Goal: Task Accomplishment & Management: Manage account settings

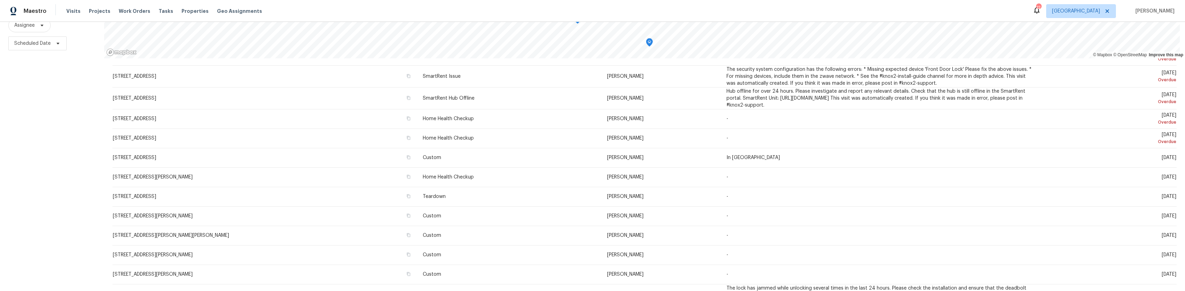
scroll to position [69, 0]
click at [184, 11] on span "Properties" at bounding box center [195, 11] width 27 height 7
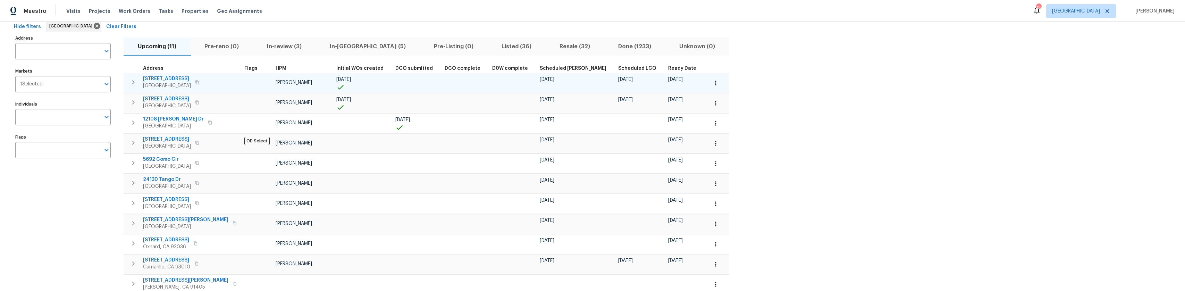
scroll to position [69, 0]
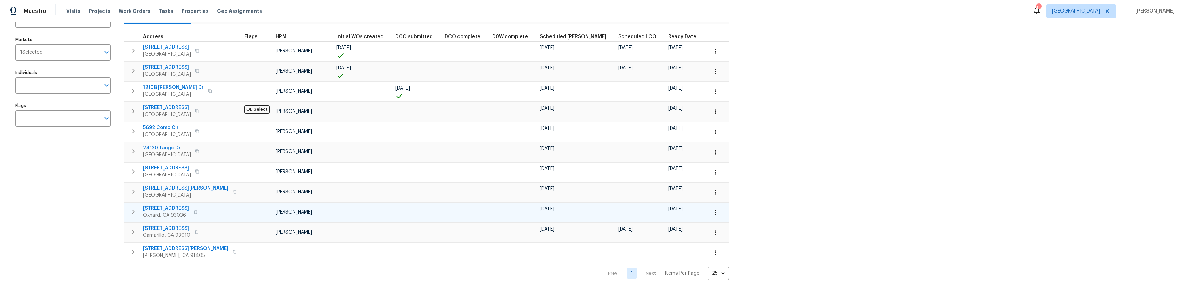
click at [171, 205] on span "380 Harvard St" at bounding box center [166, 208] width 46 height 7
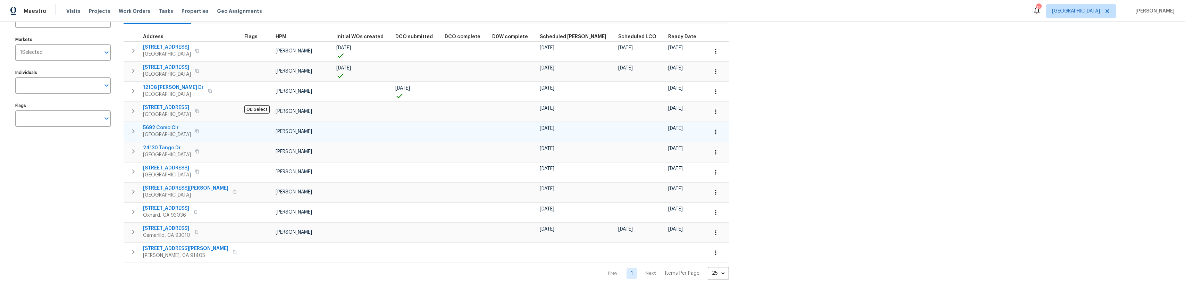
scroll to position [0, 0]
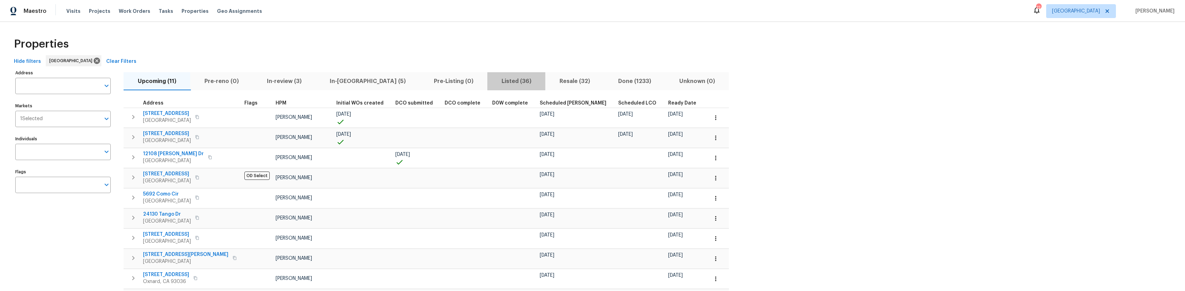
click at [492, 84] on span "Listed (36)" at bounding box center [517, 81] width 50 height 10
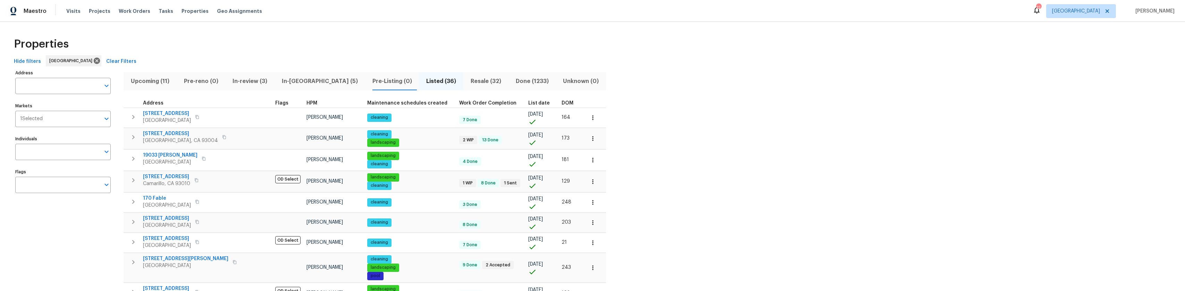
click at [304, 100] on th "HPM" at bounding box center [334, 103] width 61 height 9
click at [307, 101] on span "HPM" at bounding box center [312, 103] width 11 height 5
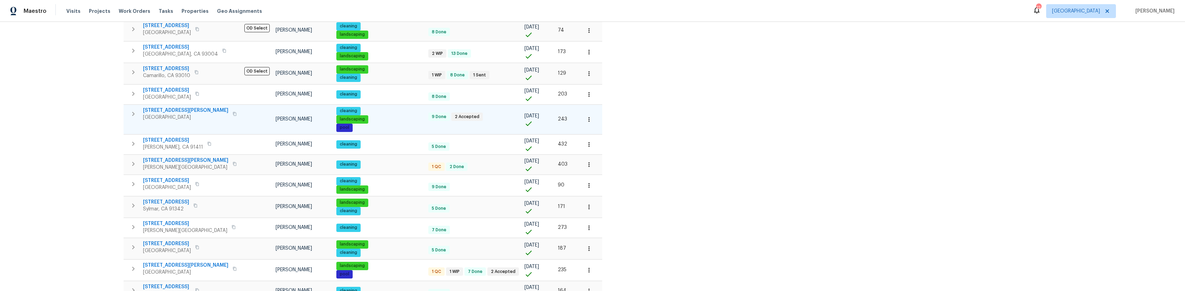
scroll to position [347, 0]
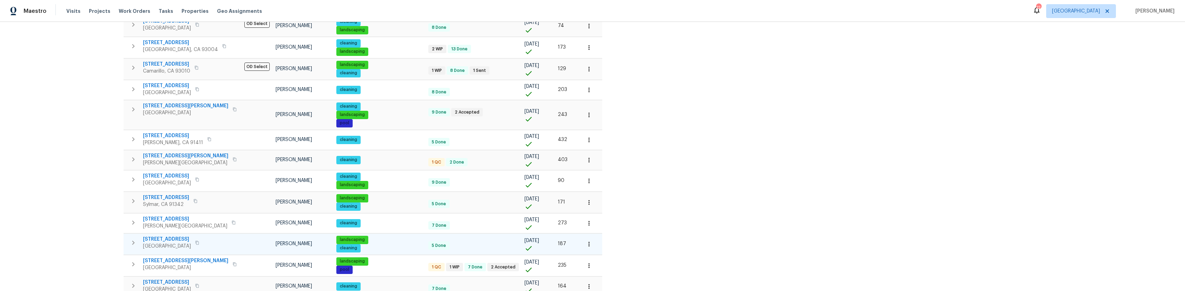
click at [161, 236] on span "272 Manzanita Ln" at bounding box center [167, 239] width 48 height 7
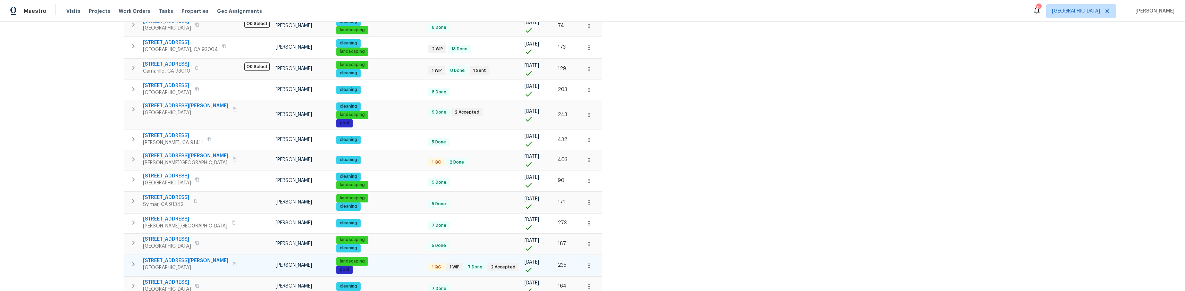
click at [176, 257] on span "1908 Hazel Nut Ct" at bounding box center [185, 260] width 85 height 7
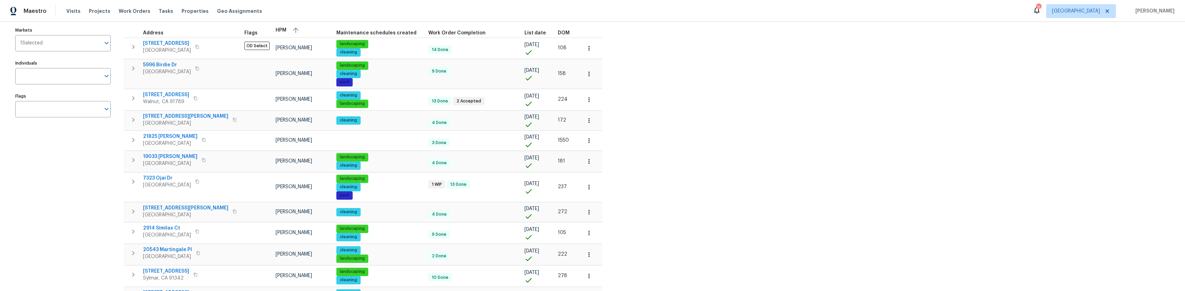
scroll to position [0, 0]
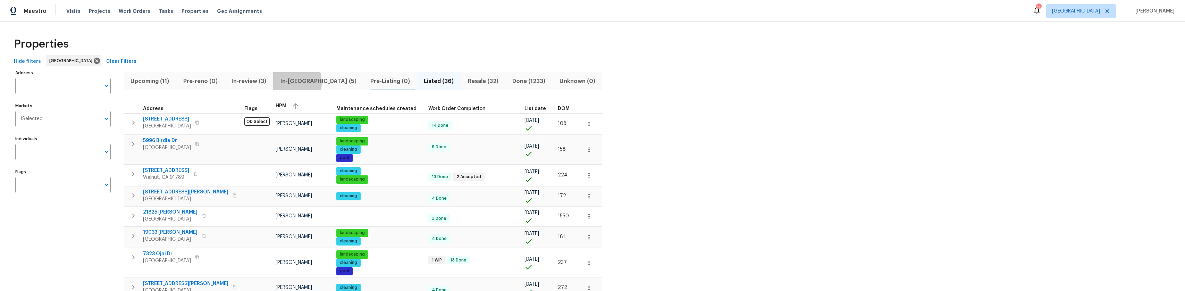
click at [294, 82] on span "In-reno (5)" at bounding box center [318, 81] width 82 height 10
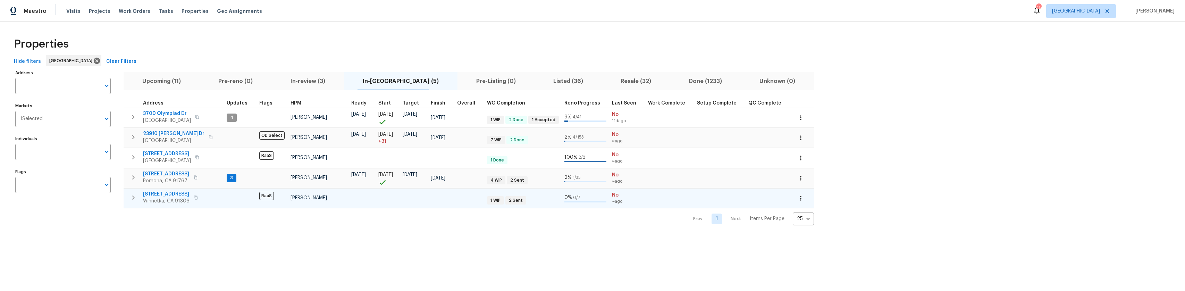
click at [171, 192] on span "[STREET_ADDRESS]" at bounding box center [166, 194] width 47 height 7
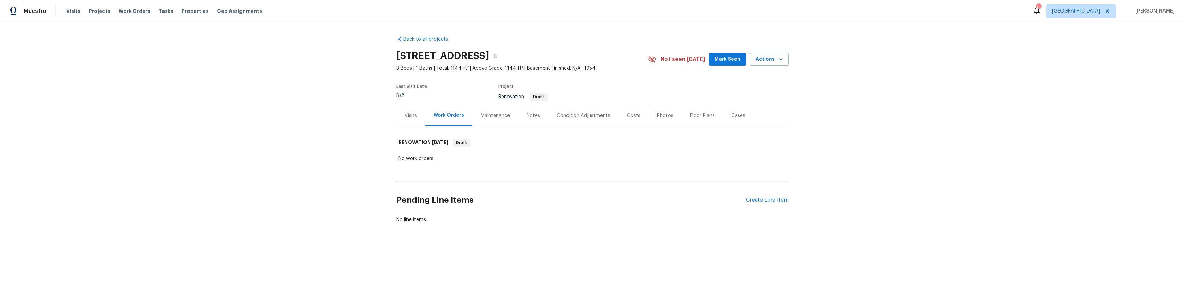
click at [413, 120] on div "Visits" at bounding box center [411, 115] width 29 height 20
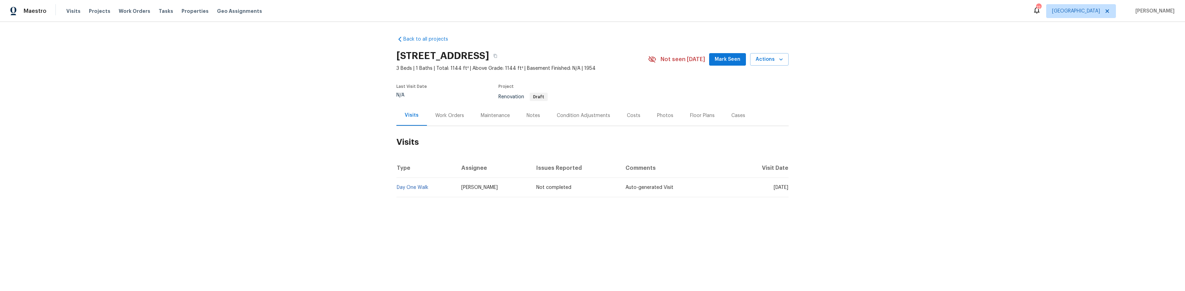
click at [442, 120] on div "Work Orders" at bounding box center [449, 115] width 45 height 20
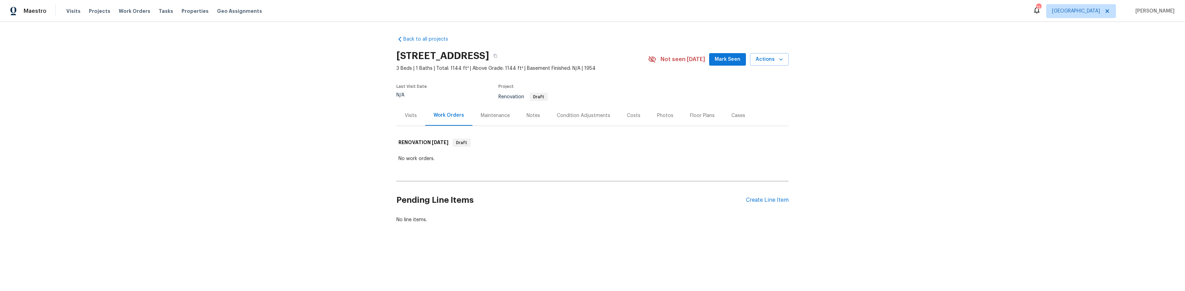
click at [532, 116] on div "Notes" at bounding box center [534, 115] width 14 height 7
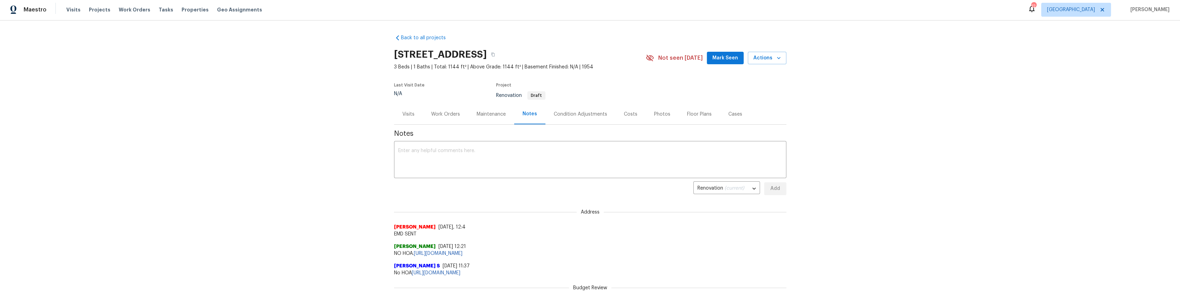
click at [599, 117] on div "Condition Adjustments" at bounding box center [580, 114] width 53 height 7
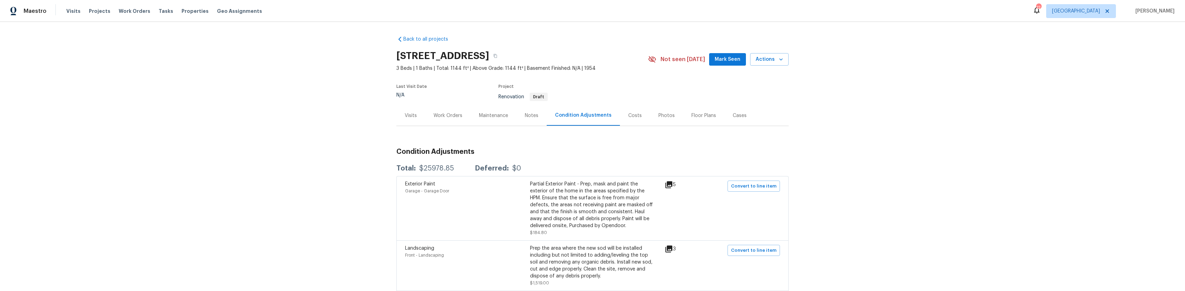
click at [431, 56] on h2 "380 Harvard St, Oxnard, CA 93036" at bounding box center [443, 55] width 93 height 7
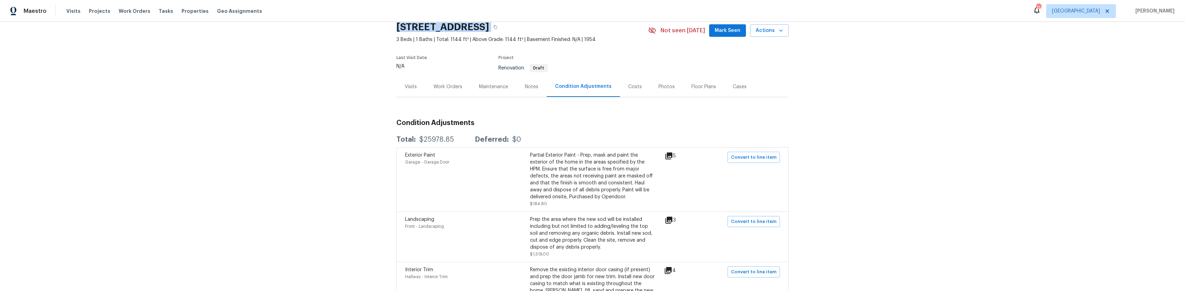
scroll to position [35, 0]
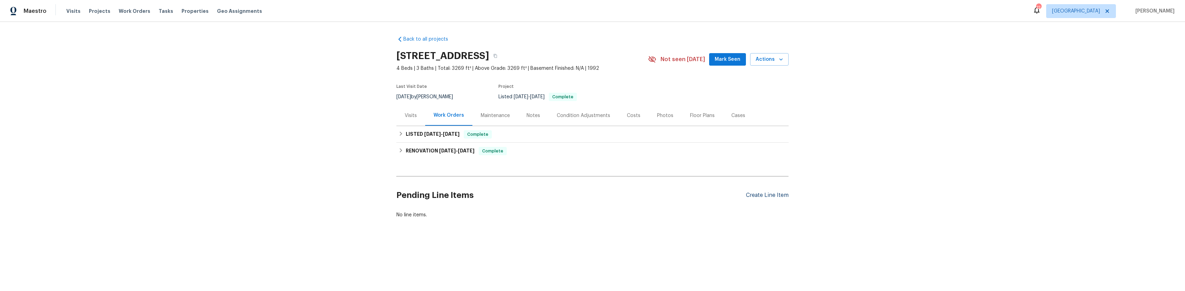
click at [768, 194] on div "Create Line Item" at bounding box center [767, 195] width 43 height 7
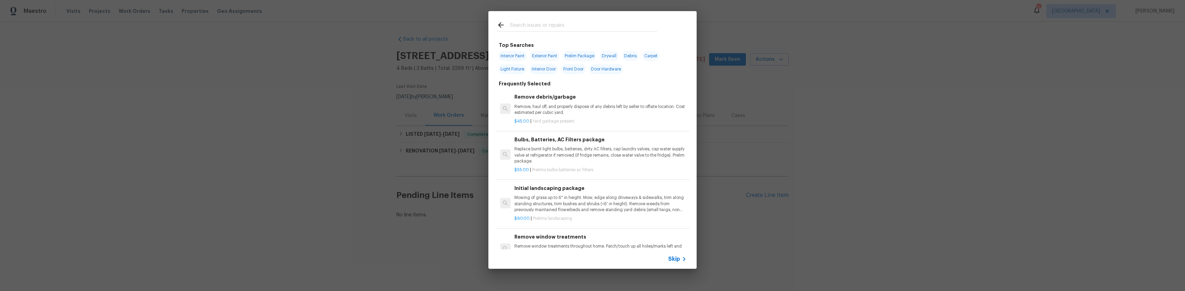
click at [536, 27] on input "text" at bounding box center [583, 26] width 147 height 10
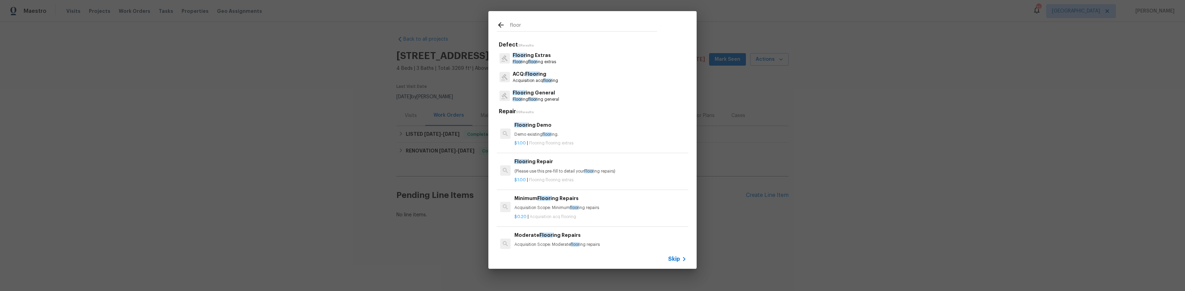
type input "floor"
click at [523, 59] on p "Floor ing Extras" at bounding box center [534, 55] width 43 height 7
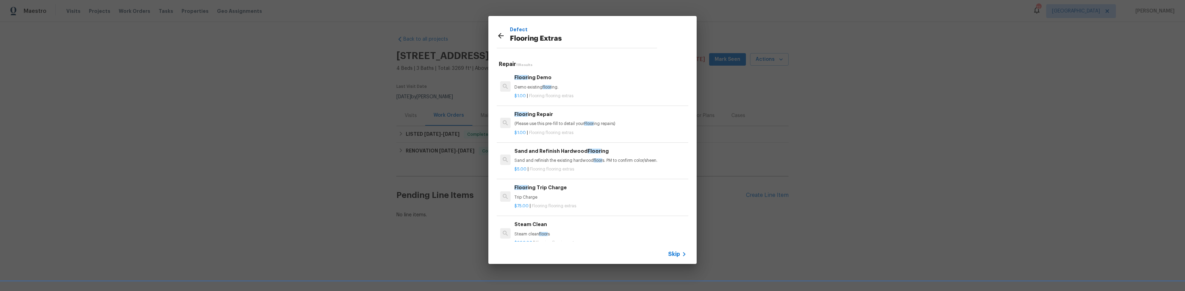
click at [552, 91] on div "$1.00 | Flooring flooring extras" at bounding box center [601, 94] width 172 height 9
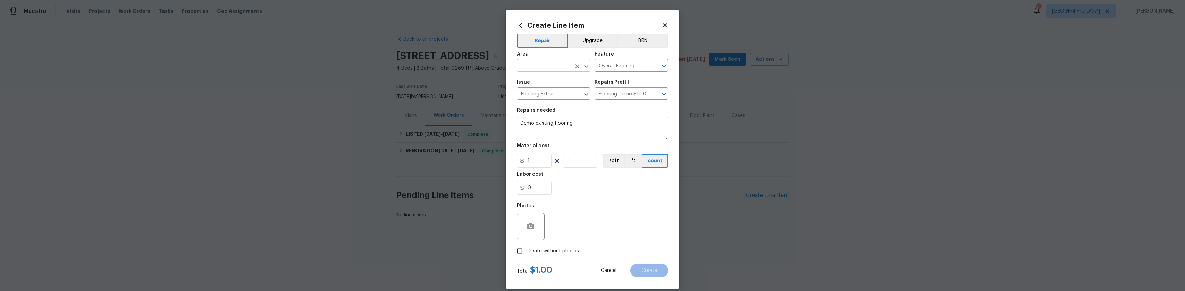
click at [547, 69] on input "text" at bounding box center [544, 66] width 54 height 11
type input "inter"
click at [547, 69] on input "text" at bounding box center [544, 66] width 54 height 11
click at [531, 93] on li "Interior Overall" at bounding box center [551, 92] width 74 height 11
type input "Interior Overall"
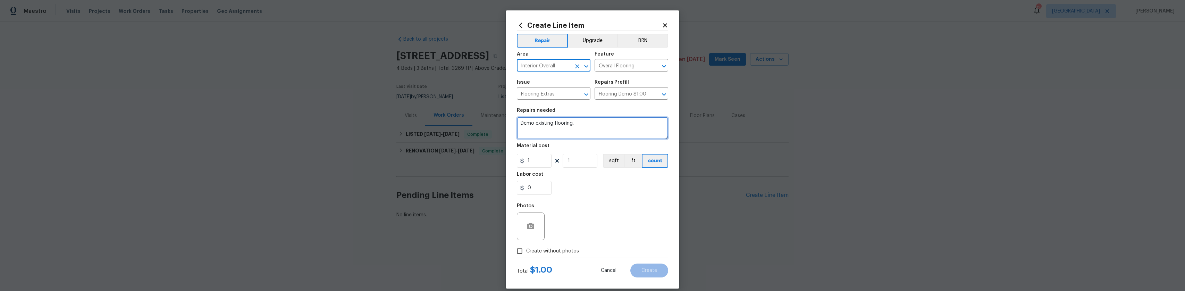
click at [590, 117] on textarea "Demo existing flooring." at bounding box center [592, 128] width 151 height 22
type textarea "Quote to replace red wood flooring."
click at [553, 249] on span "Create without photos" at bounding box center [552, 251] width 53 height 7
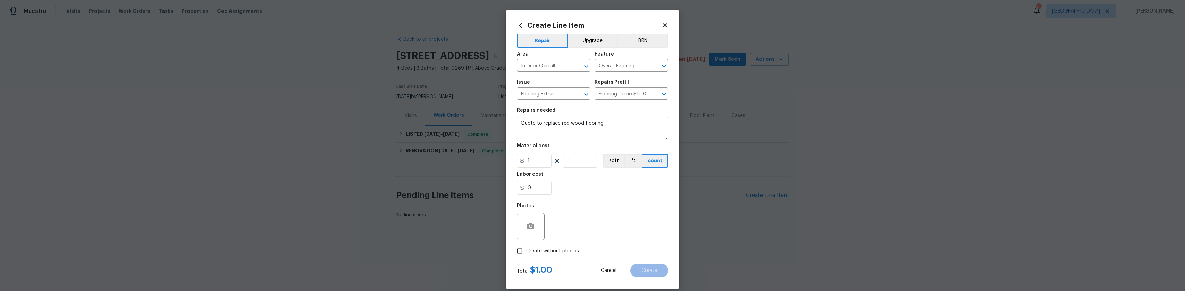
click at [526, 249] on input "Create without photos" at bounding box center [519, 250] width 13 height 13
checkbox input "true"
click at [596, 222] on textarea at bounding box center [609, 227] width 118 height 28
type textarea "Sala"
click at [639, 272] on button "Create" at bounding box center [650, 271] width 38 height 14
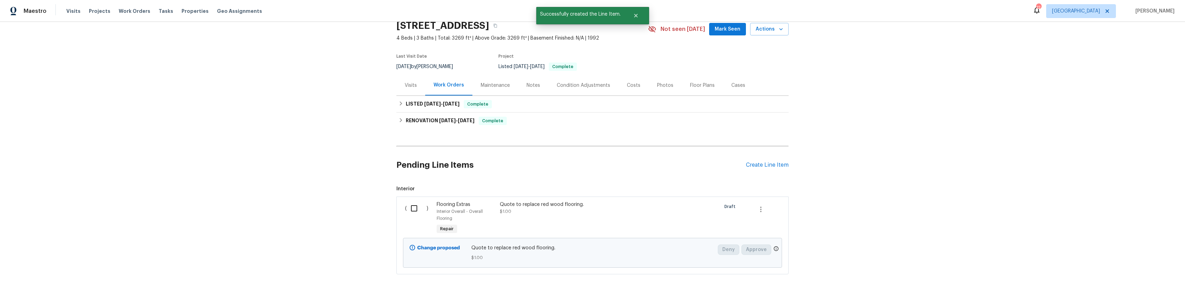
scroll to position [35, 0]
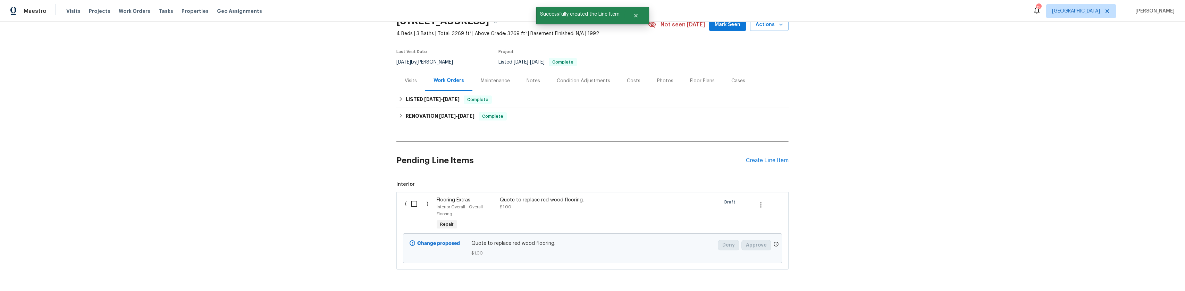
click at [415, 209] on input "checkbox" at bounding box center [417, 204] width 20 height 15
checkbox input "true"
click at [1138, 278] on button "Create Work Order" at bounding box center [1145, 273] width 57 height 13
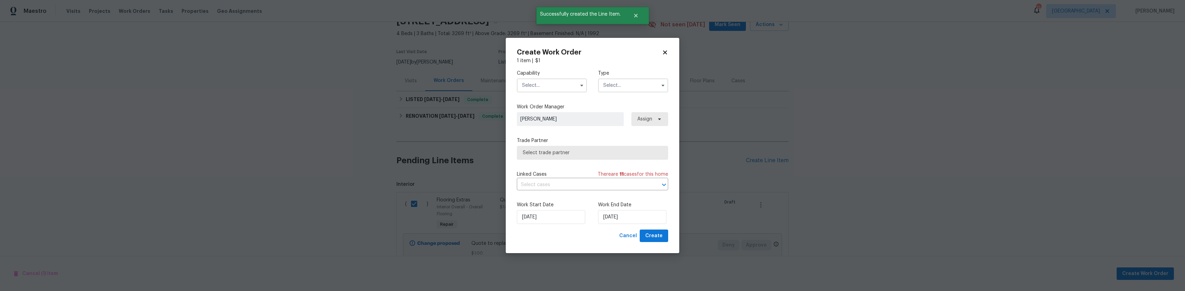
click at [562, 93] on div "Capability Type" at bounding box center [592, 81] width 151 height 34
click at [562, 84] on input "text" at bounding box center [552, 85] width 70 height 14
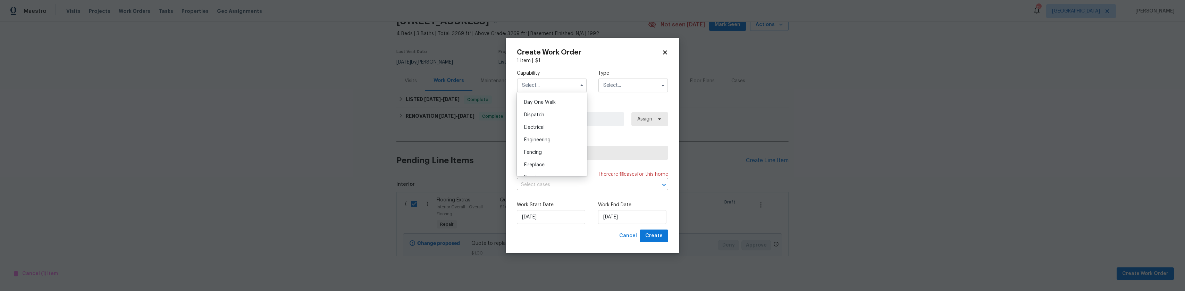
scroll to position [243, 0]
click at [543, 133] on div "Flooring" at bounding box center [552, 126] width 67 height 13
type input "Flooring"
click at [636, 84] on input "text" at bounding box center [633, 85] width 70 height 14
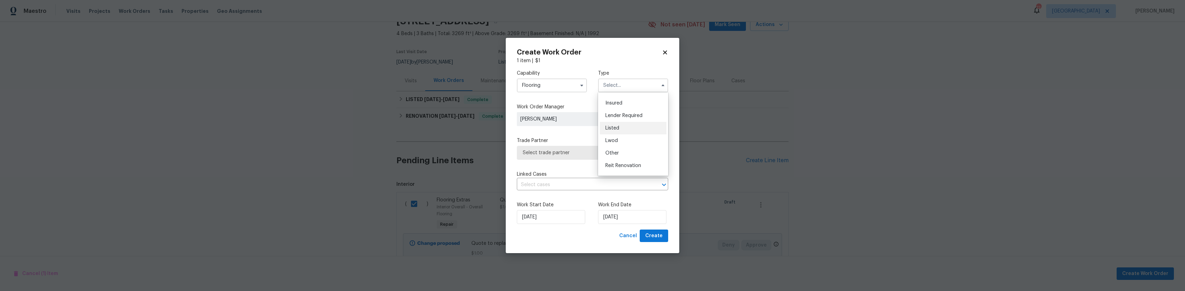
click at [625, 132] on div "Listed" at bounding box center [633, 128] width 67 height 13
type input "Listed"
click at [551, 152] on span "Select trade partner" at bounding box center [588, 152] width 130 height 7
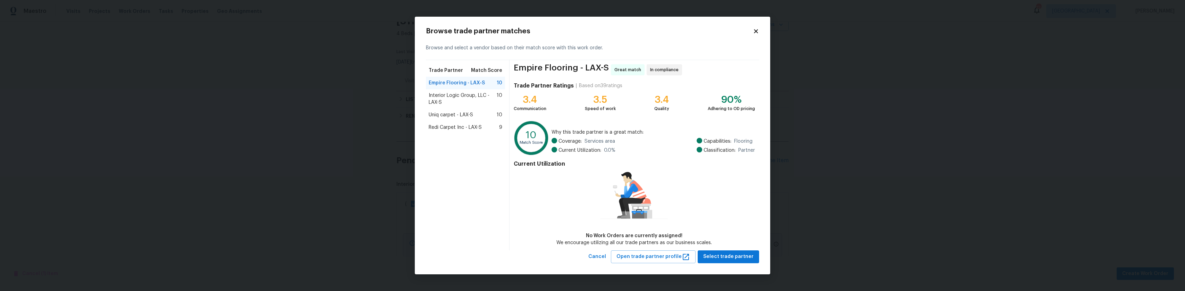
click at [458, 126] on span "Redi Carpet Inc - LAX-S" at bounding box center [455, 127] width 53 height 7
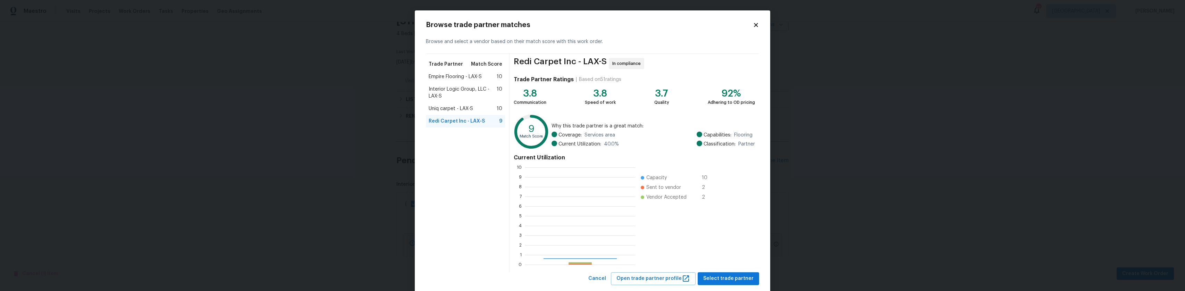
scroll to position [92, 105]
click at [742, 274] on span "Select trade partner" at bounding box center [729, 278] width 50 height 9
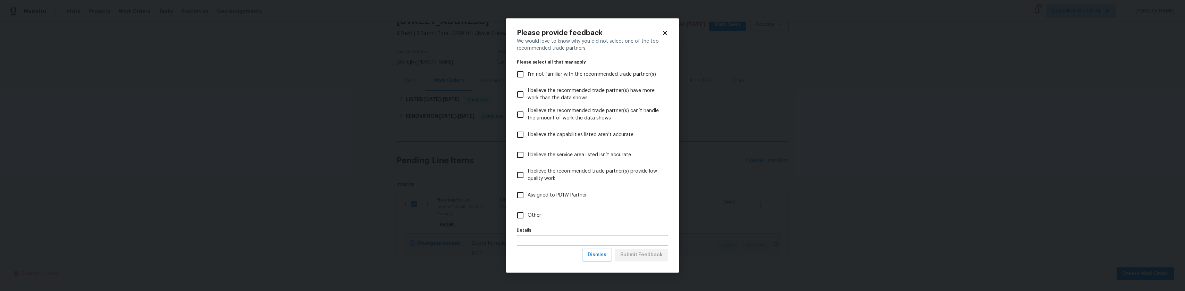
click at [536, 217] on span "Other" at bounding box center [535, 215] width 14 height 7
click at [528, 217] on input "Other" at bounding box center [520, 215] width 15 height 15
checkbox input "true"
click at [658, 258] on span "Submit Feedback" at bounding box center [642, 255] width 42 height 9
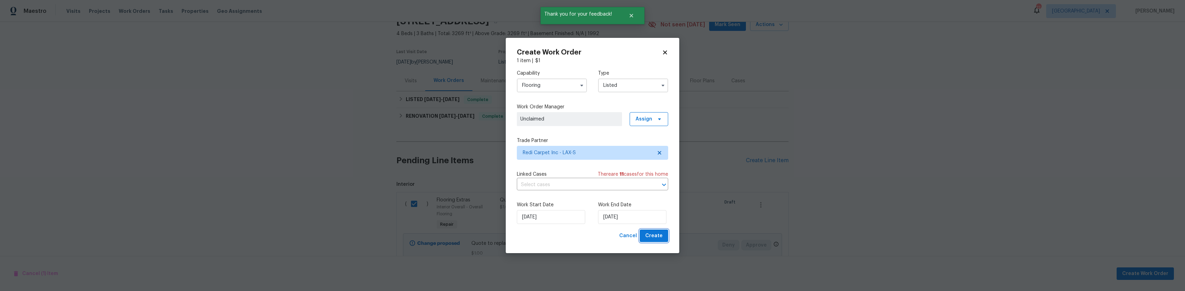
click at [663, 240] on button "Create" at bounding box center [654, 236] width 28 height 13
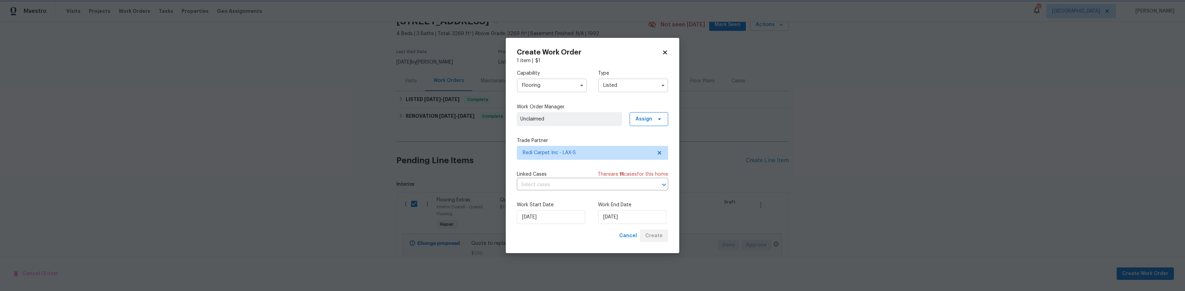
checkbox input "false"
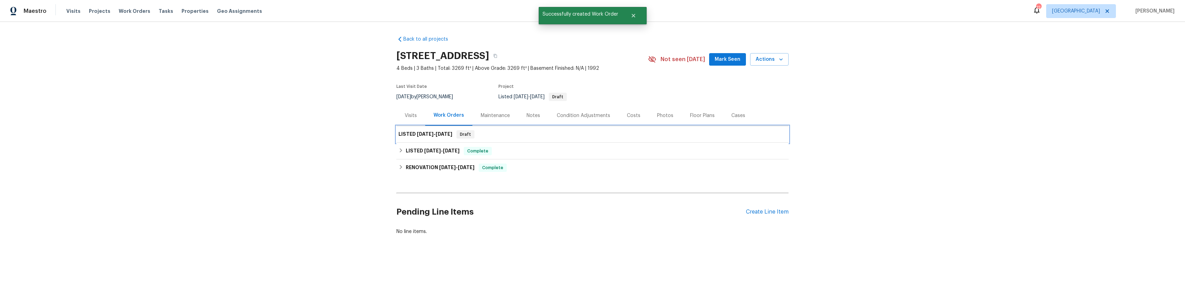
click at [438, 136] on h6 "LISTED 10/13/25 - 10/13/25" at bounding box center [426, 134] width 54 height 8
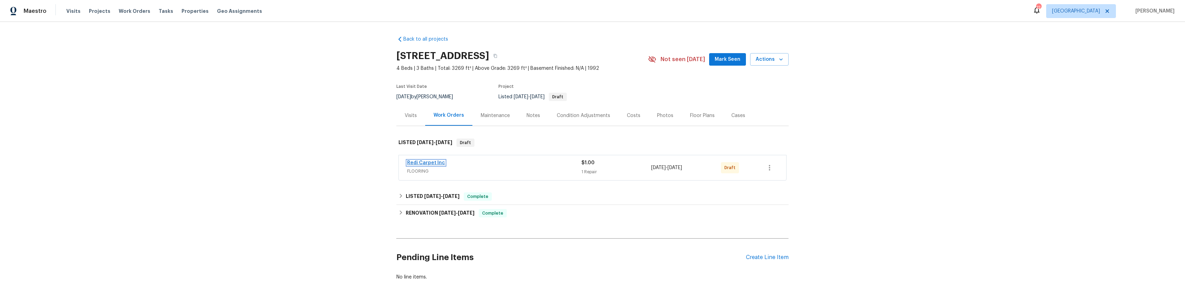
click at [421, 161] on link "Redi Carpet Inc" at bounding box center [426, 162] width 38 height 5
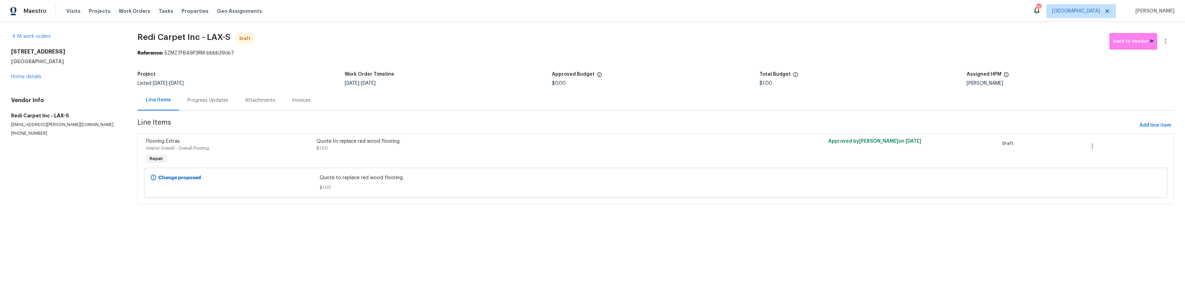
click at [286, 149] on div "Interior Overall - Overall Flooring" at bounding box center [229, 148] width 166 height 7
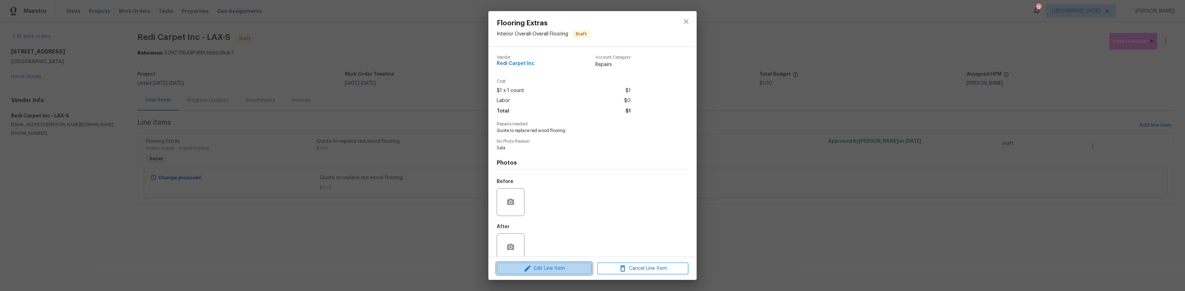
click at [536, 268] on span "Edit Line Item" at bounding box center [544, 268] width 91 height 9
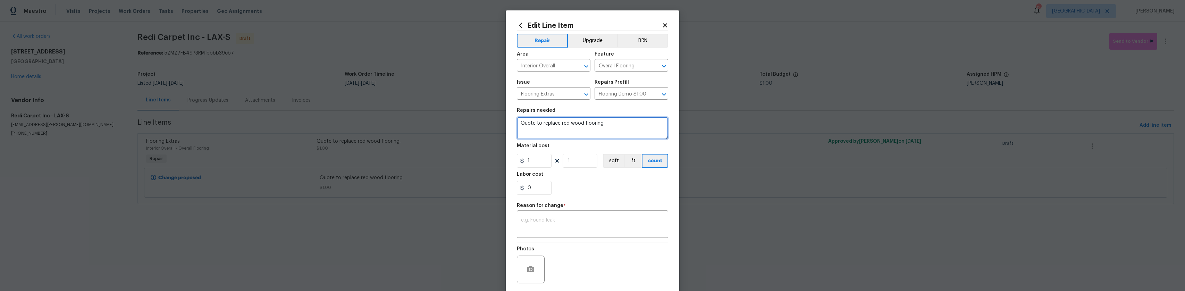
click at [564, 126] on textarea "Quote to replace red wood flooring." at bounding box center [592, 128] width 151 height 22
click at [605, 121] on textarea "Quote to replace red wood flooring." at bounding box center [592, 128] width 151 height 22
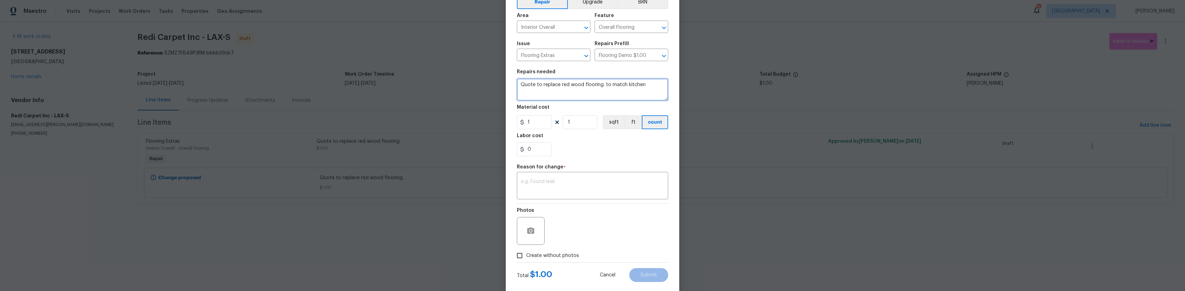
scroll to position [51, 0]
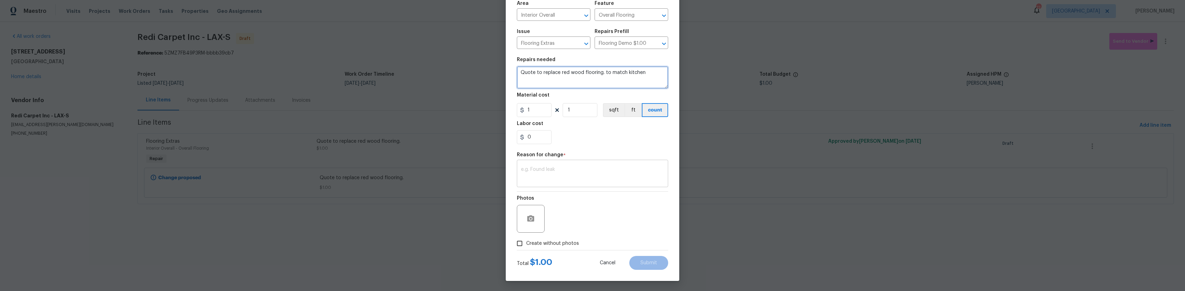
type textarea "Quote to replace red wood flooring. to match kitchen"
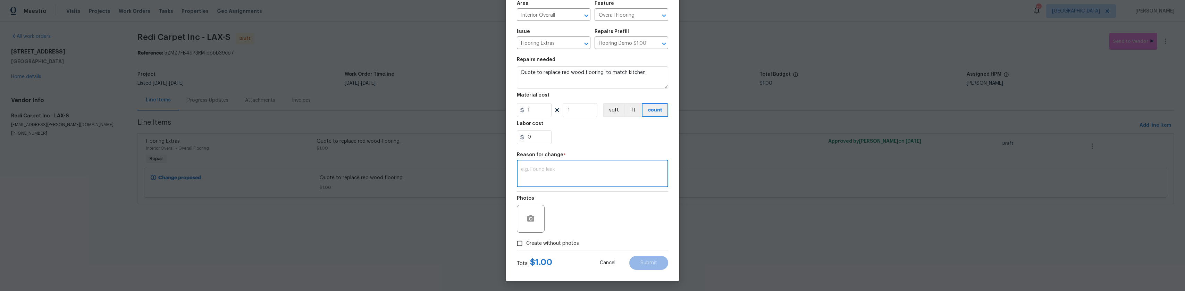
drag, startPoint x: 601, startPoint y: 180, endPoint x: 608, endPoint y: 179, distance: 7.0
click at [601, 180] on textarea at bounding box center [592, 174] width 143 height 15
type textarea "verbage"
click at [660, 266] on button "Submit" at bounding box center [649, 263] width 39 height 14
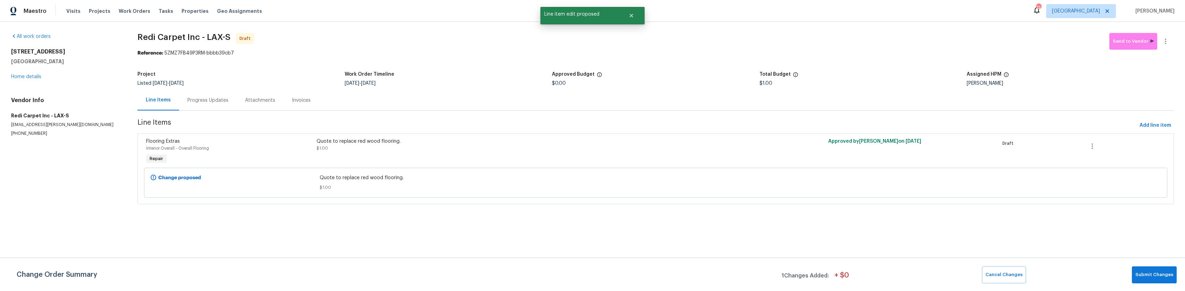
scroll to position [0, 0]
click at [1135, 271] on button "Submit Changes" at bounding box center [1154, 274] width 45 height 17
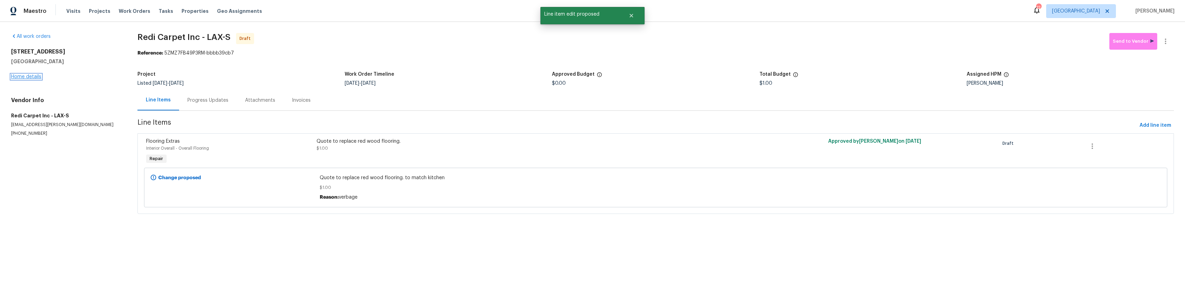
click at [37, 77] on link "Home details" at bounding box center [26, 76] width 30 height 5
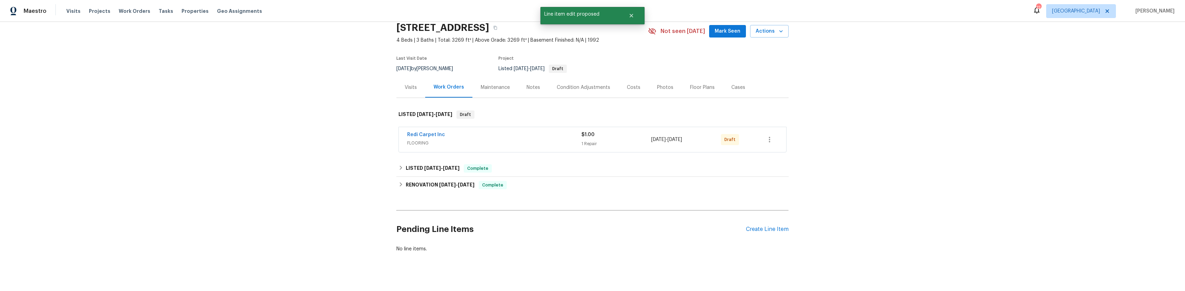
scroll to position [41, 0]
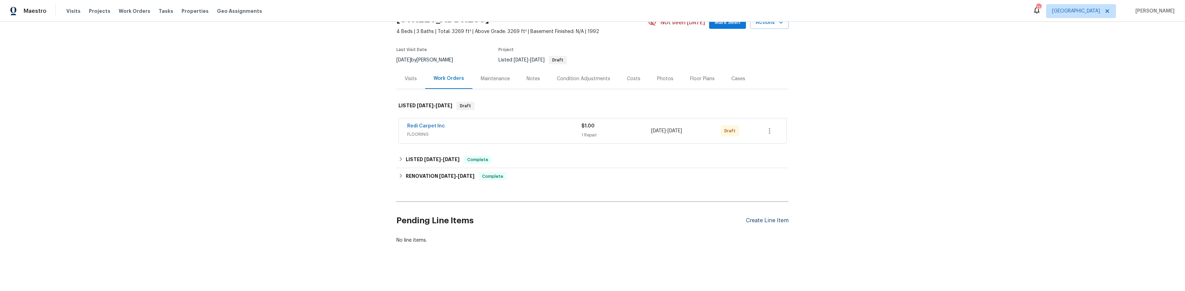
click at [753, 217] on div "Create Line Item" at bounding box center [767, 220] width 43 height 7
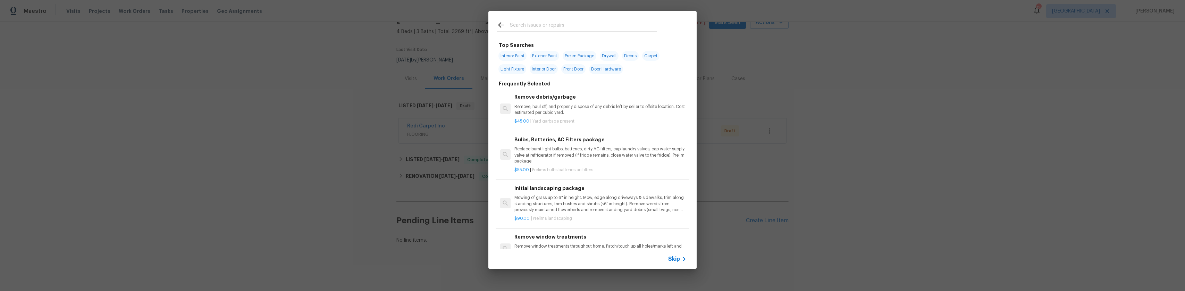
click at [571, 28] on input "text" at bounding box center [583, 26] width 147 height 10
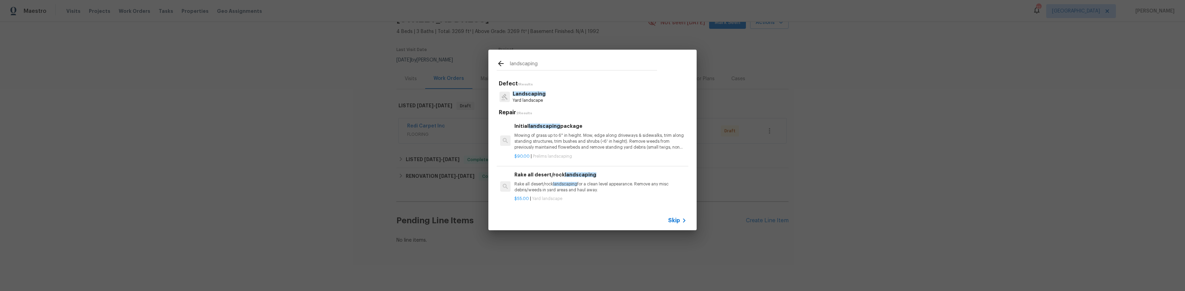
type input "landscaping"
click at [542, 91] on span "Landscaping" at bounding box center [529, 93] width 33 height 5
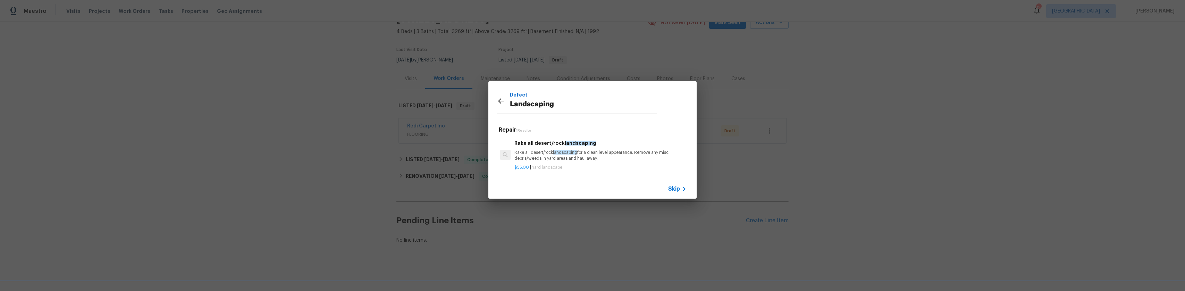
click at [544, 148] on div "Rake all desert/rock landscaping Rake all desert/rock landscaping for a clean l…" at bounding box center [601, 150] width 172 height 23
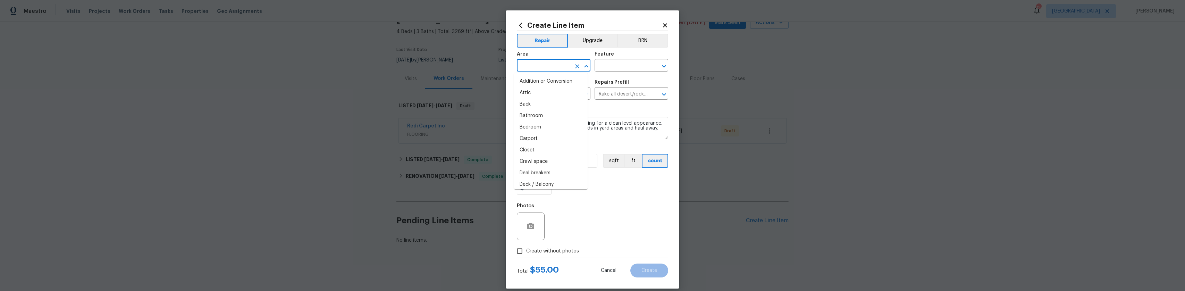
click at [543, 68] on input "text" at bounding box center [544, 66] width 54 height 11
type input "l"
click at [541, 89] on li "Exterior Overall" at bounding box center [551, 92] width 74 height 11
type input "Exterior Overall"
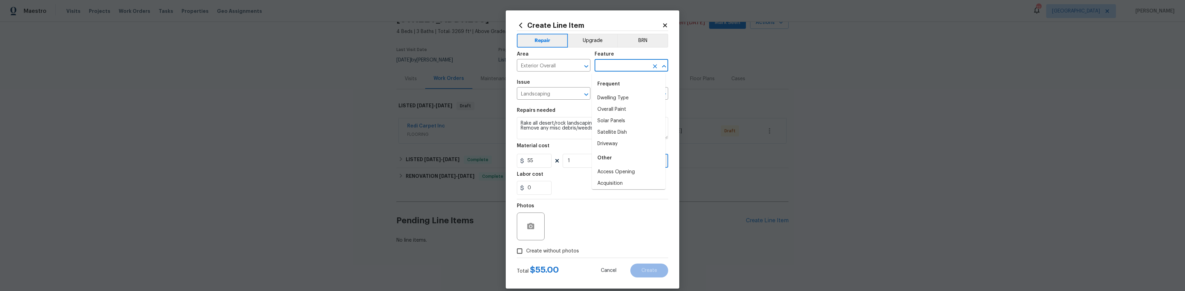
click at [613, 65] on input "text" at bounding box center [622, 66] width 54 height 11
click at [609, 96] on li "Landscaping" at bounding box center [629, 97] width 74 height 11
type input "Landscaping"
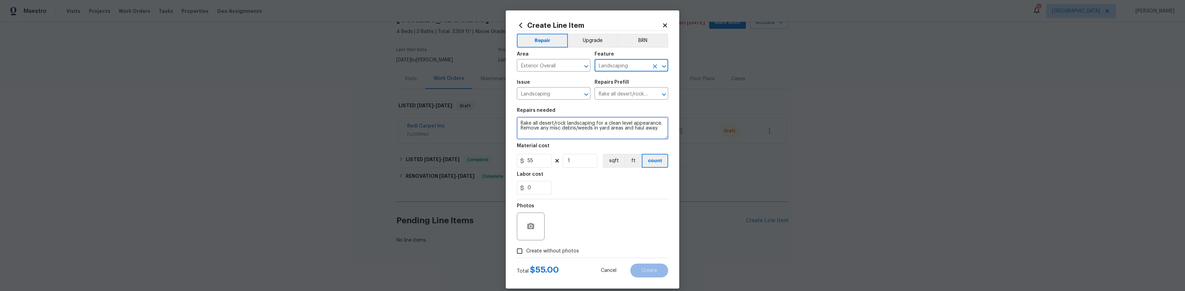
click at [577, 122] on textarea "Rake all desert/rock landscaping for a clean level appearance. Remove any misc …" at bounding box center [592, 128] width 151 height 22
click at [576, 122] on textarea "Rake all desert/rock landscaping for a clean level appearance. Remove any misc …" at bounding box center [592, 128] width 151 height 22
click at [552, 124] on textarea "Quote" at bounding box center [592, 128] width 151 height 22
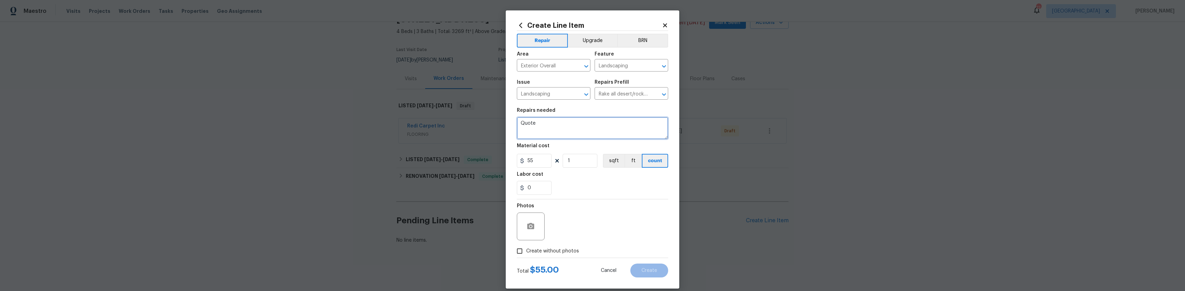
paste textarea "Landscaping maintenance and upgrades (front & backyard): The current condition …"
click at [531, 121] on textarea "QuoteLandscaping maintenance and upgrades (front & backyard): The current condi…" at bounding box center [592, 128] width 151 height 22
type textarea "Quote Landscaping maintenance and upgrades (front & backyard): The current cond…"
click at [535, 158] on input "55" at bounding box center [534, 161] width 35 height 14
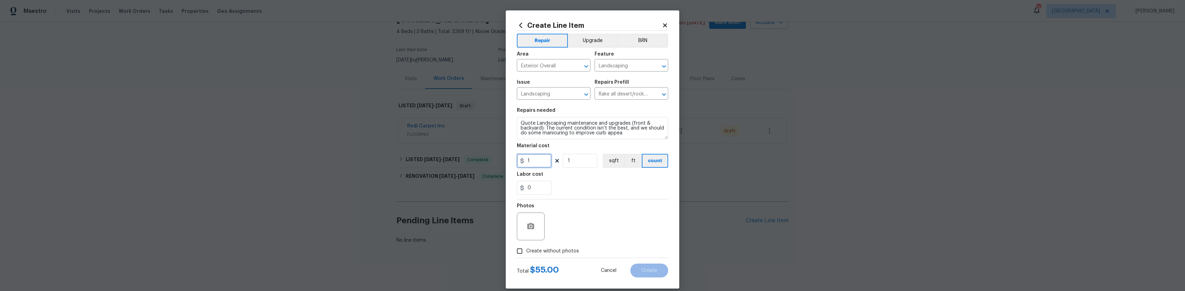
type input "1"
click at [586, 194] on div "0" at bounding box center [592, 188] width 151 height 14
click at [535, 240] on div "Photos" at bounding box center [531, 221] width 29 height 45
click at [527, 231] on button "button" at bounding box center [531, 226] width 17 height 17
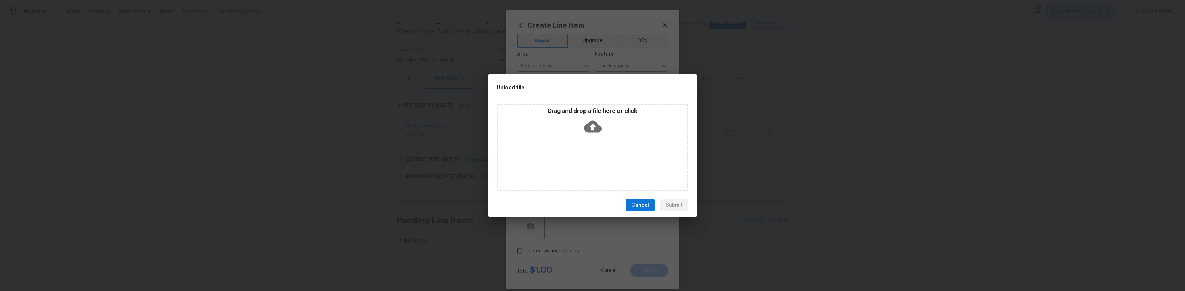
click at [590, 123] on icon at bounding box center [593, 127] width 18 height 12
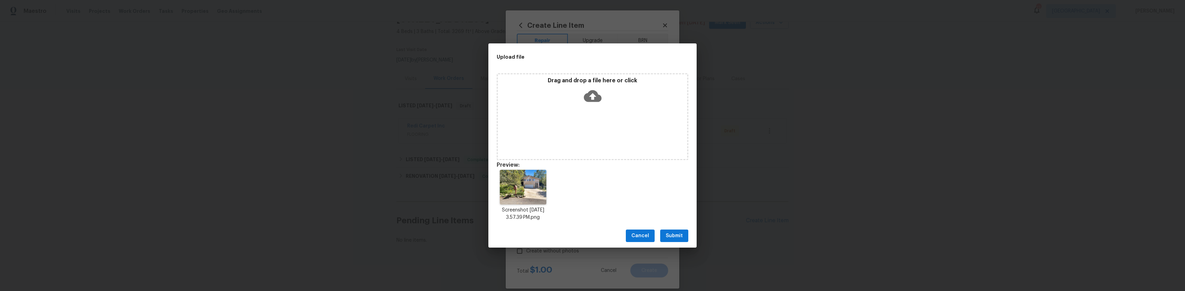
click at [573, 116] on div "Drag and drop a file here or click" at bounding box center [593, 116] width 192 height 87
click at [669, 237] on span "Submit" at bounding box center [674, 236] width 17 height 9
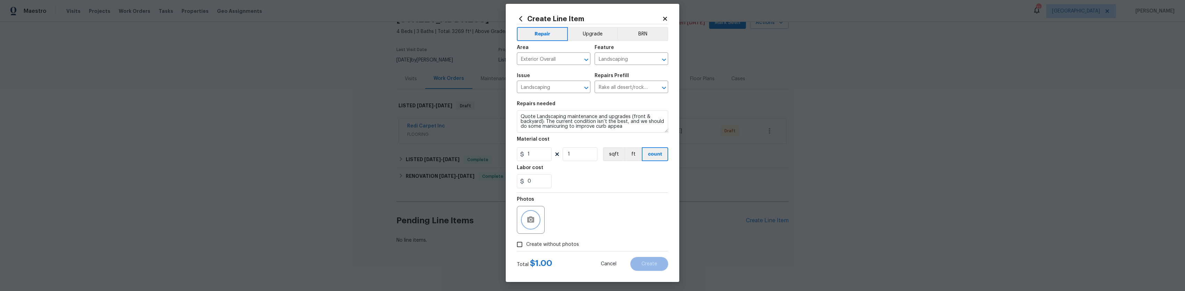
scroll to position [8, 0]
click at [601, 170] on div "Labor cost" at bounding box center [592, 168] width 151 height 9
click at [537, 220] on div at bounding box center [531, 219] width 28 height 28
click at [535, 213] on div at bounding box center [531, 219] width 28 height 28
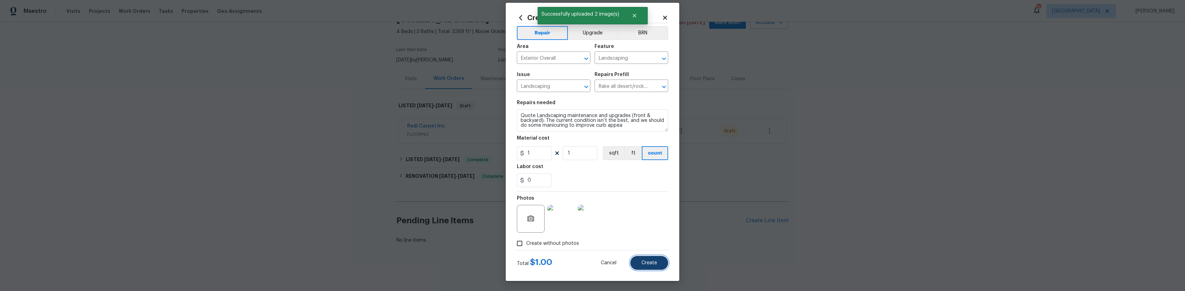
click at [653, 264] on span "Create" at bounding box center [650, 262] width 16 height 5
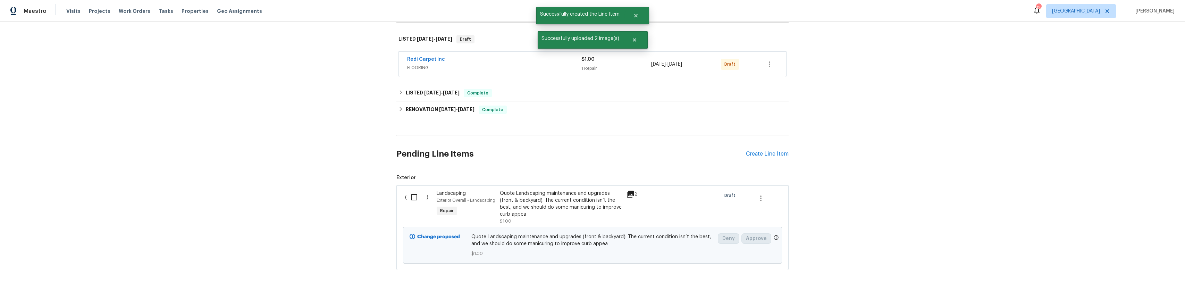
scroll to position [134, 0]
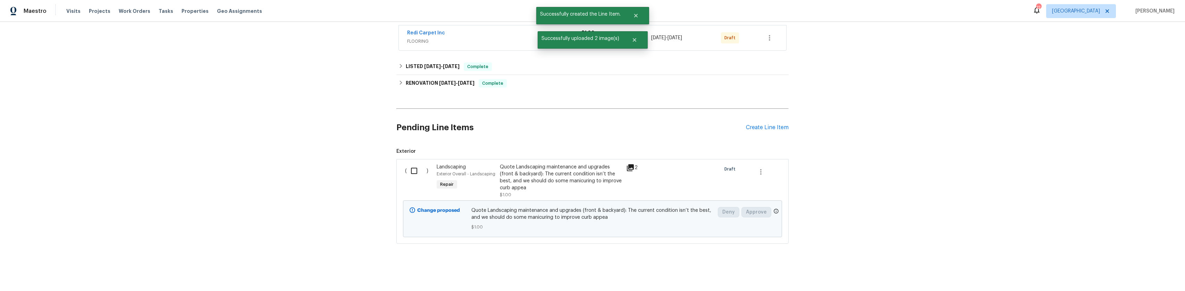
click at [411, 164] on input "checkbox" at bounding box center [417, 171] width 20 height 15
checkbox input "true"
click at [1148, 277] on span "Create Work Order" at bounding box center [1146, 273] width 46 height 9
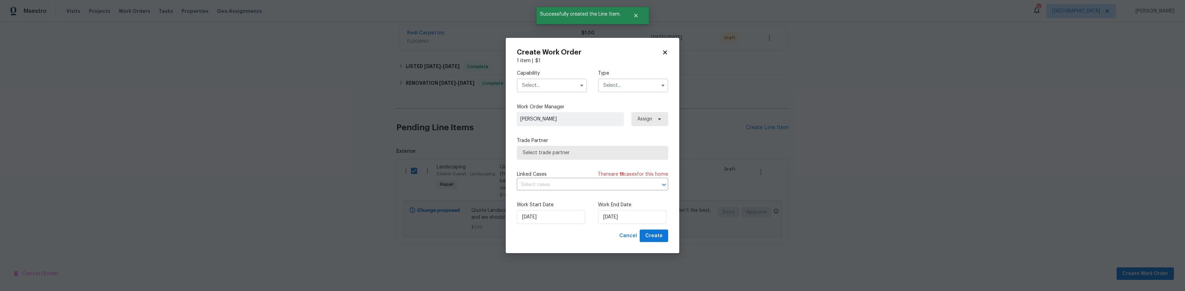
click at [550, 89] on input "text" at bounding box center [552, 85] width 70 height 14
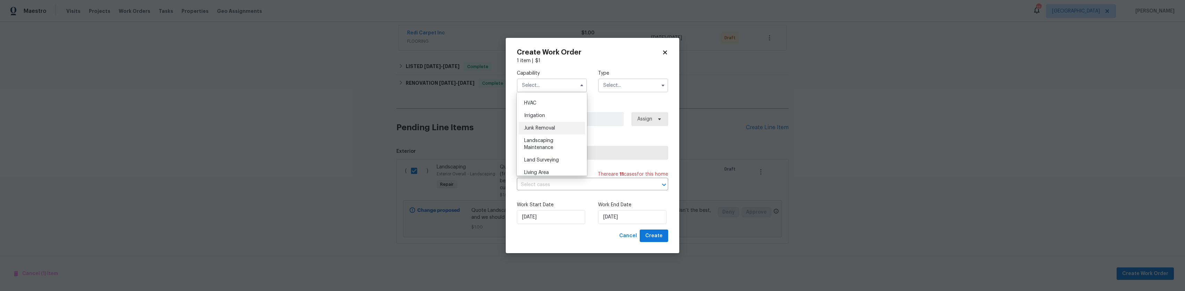
scroll to position [451, 0]
click at [568, 119] on div "Landscaping Maintenance" at bounding box center [552, 109] width 67 height 19
type input "Landscaping Maintenance"
click at [622, 81] on input "text" at bounding box center [633, 85] width 70 height 14
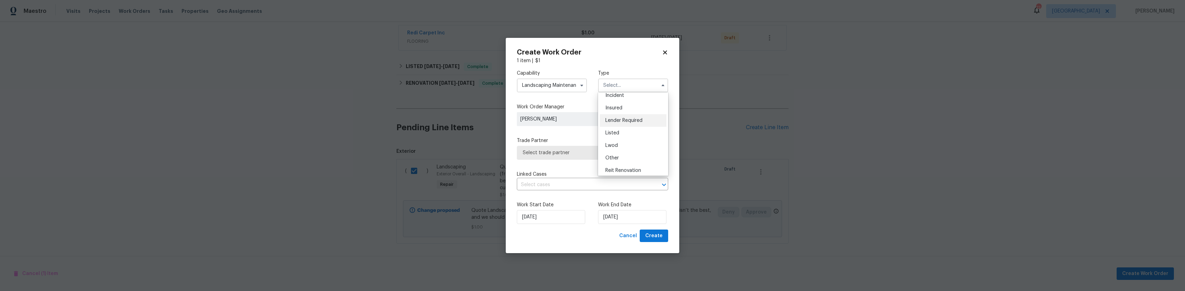
scroll to position [35, 0]
click at [640, 132] on div "Listed" at bounding box center [633, 128] width 67 height 13
type input "Listed"
click at [577, 150] on span "Select trade partner" at bounding box center [588, 152] width 130 height 7
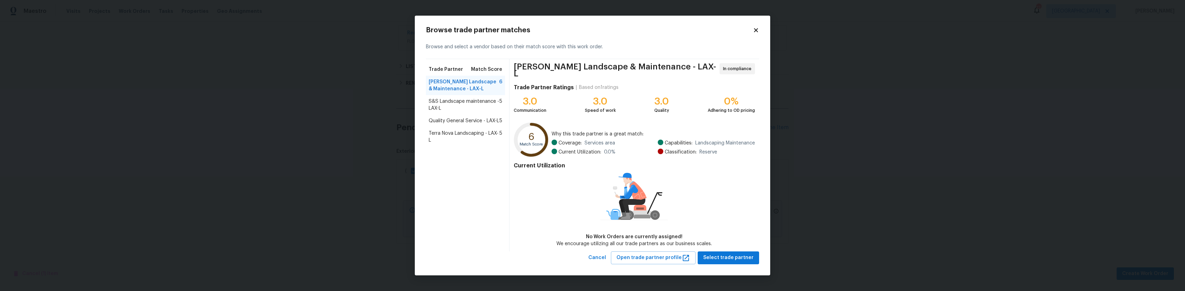
click at [444, 121] on span "Quality General Service - LAX-L" at bounding box center [464, 120] width 70 height 7
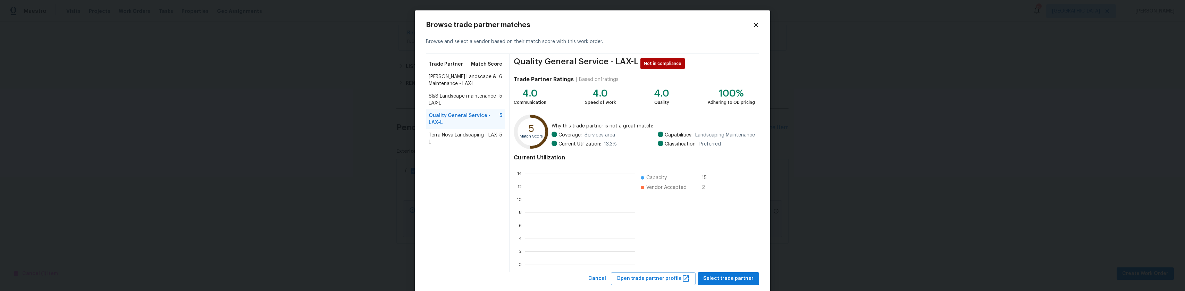
scroll to position [92, 105]
click at [734, 277] on span "Select trade partner" at bounding box center [729, 278] width 50 height 9
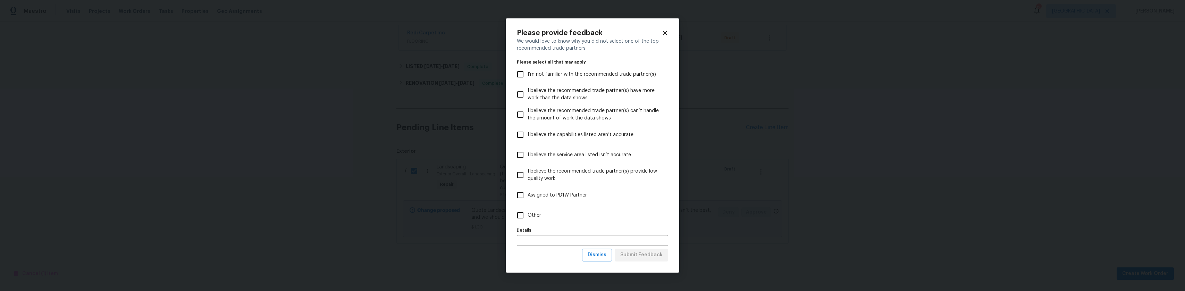
click at [541, 214] on label "Other" at bounding box center [588, 215] width 150 height 20
click at [528, 214] on input "Other" at bounding box center [520, 215] width 15 height 15
checkbox input "true"
click at [655, 255] on span "Submit Feedback" at bounding box center [642, 255] width 42 height 9
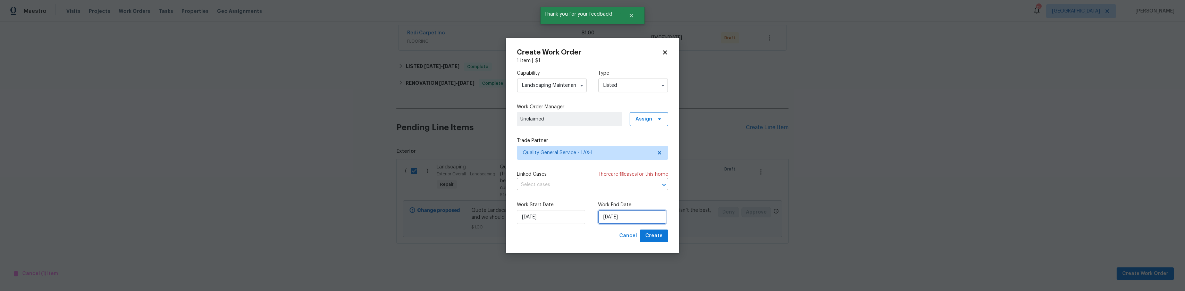
click at [648, 223] on input "10/13/2025" at bounding box center [632, 217] width 68 height 14
click at [631, 177] on div "15" at bounding box center [631, 177] width 11 height 10
type input "[DATE]"
click at [662, 237] on span "Create" at bounding box center [654, 236] width 17 height 9
checkbox input "false"
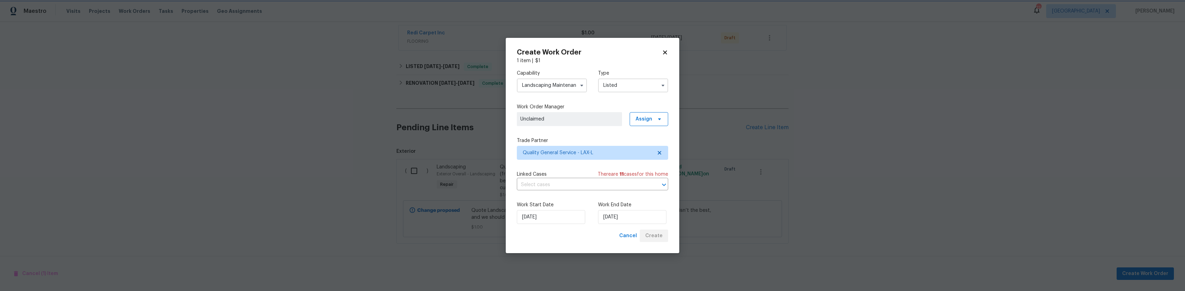
scroll to position [67, 0]
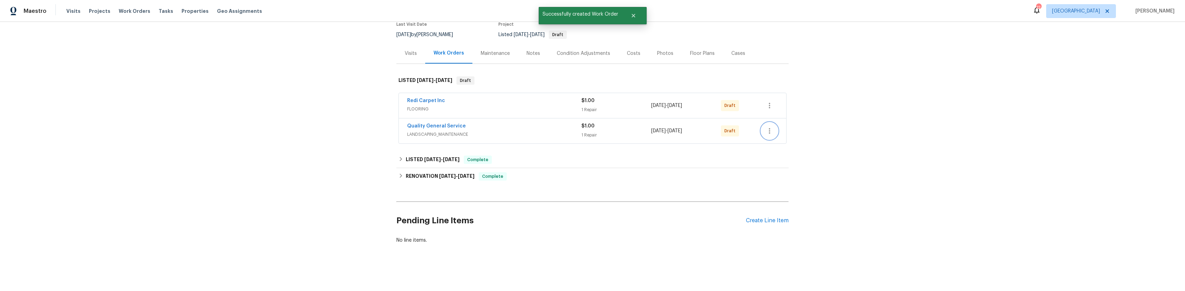
click at [770, 128] on icon "button" at bounding box center [770, 131] width 8 height 8
click at [775, 129] on li "Send to Vendor" at bounding box center [797, 125] width 77 height 11
click at [737, 145] on div at bounding box center [592, 145] width 1185 height 291
click at [766, 127] on icon "button" at bounding box center [770, 131] width 8 height 8
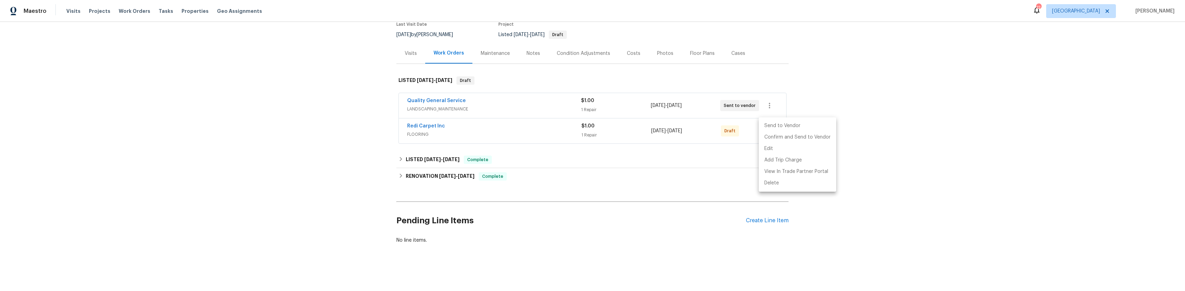
click at [780, 125] on li "Send to Vendor" at bounding box center [797, 125] width 77 height 11
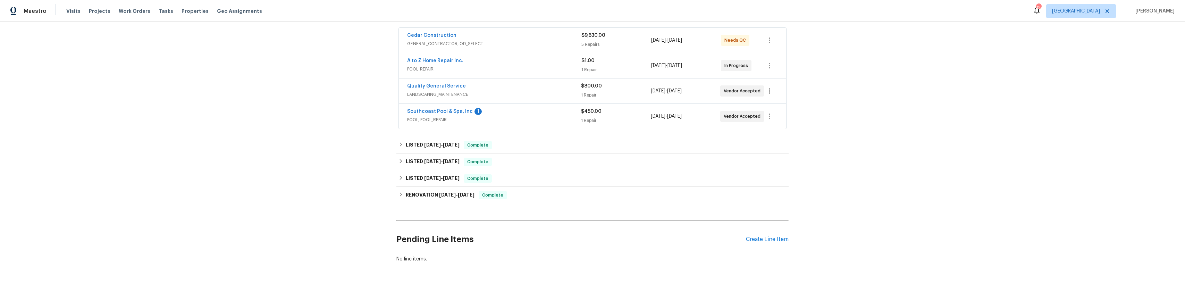
scroll to position [104, 0]
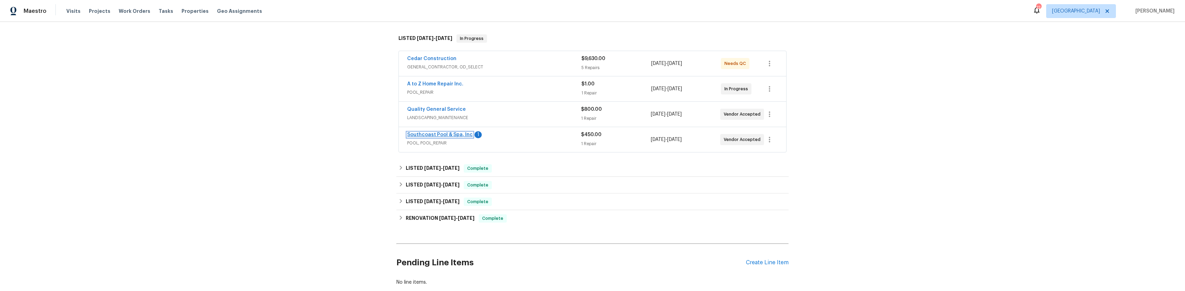
click at [457, 134] on link "Southcoast Pool & Spa, Inc" at bounding box center [440, 134] width 66 height 5
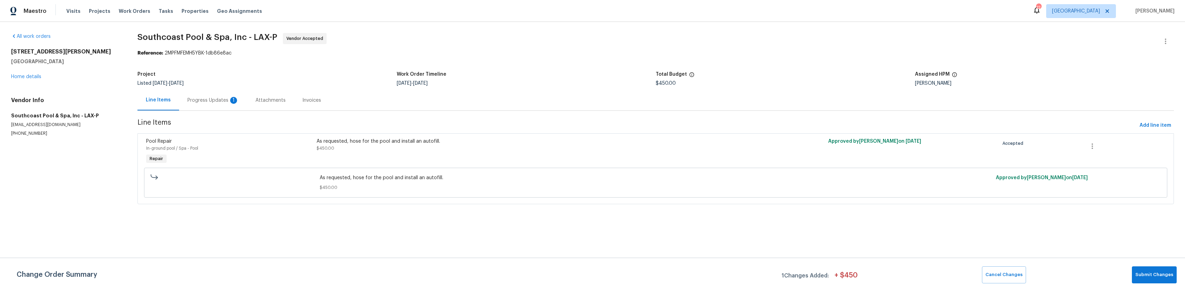
click at [197, 101] on div "Progress Updates 1" at bounding box center [213, 100] width 51 height 7
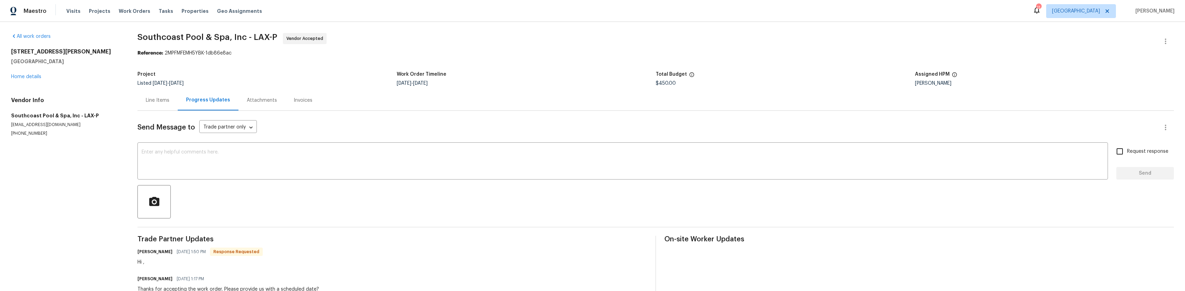
click at [151, 95] on div "Line Items" at bounding box center [158, 100] width 40 height 20
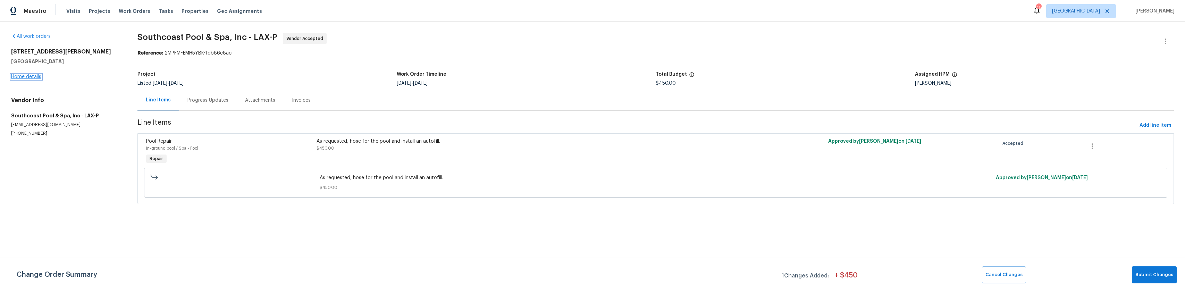
click at [20, 74] on link "Home details" at bounding box center [26, 76] width 30 height 5
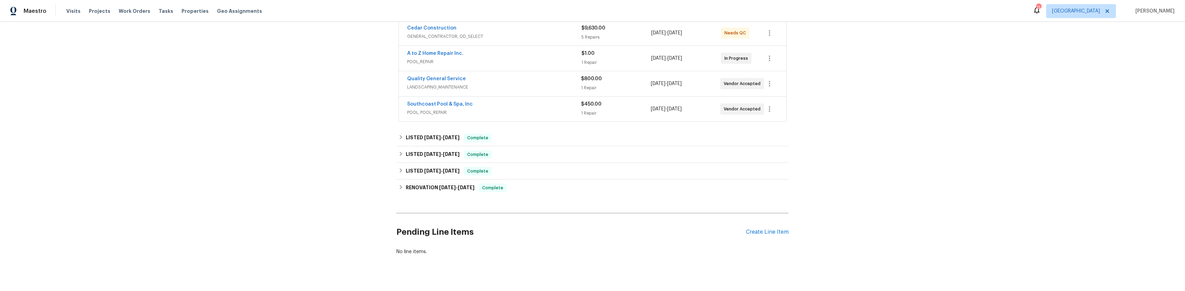
scroll to position [150, 0]
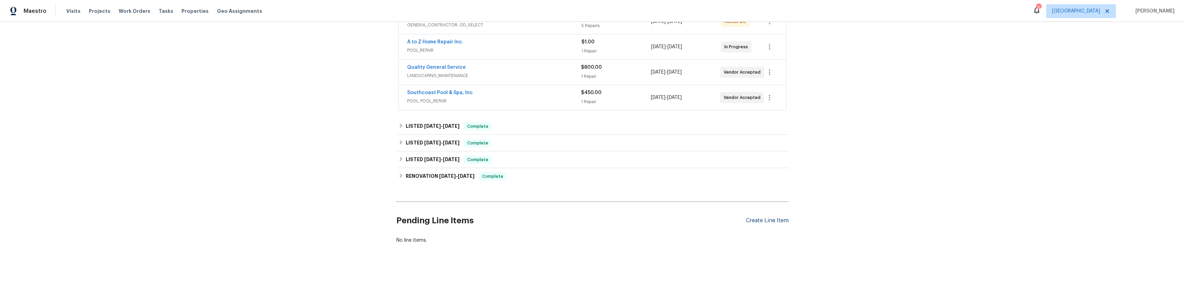
click at [765, 217] on div "Create Line Item" at bounding box center [767, 220] width 43 height 7
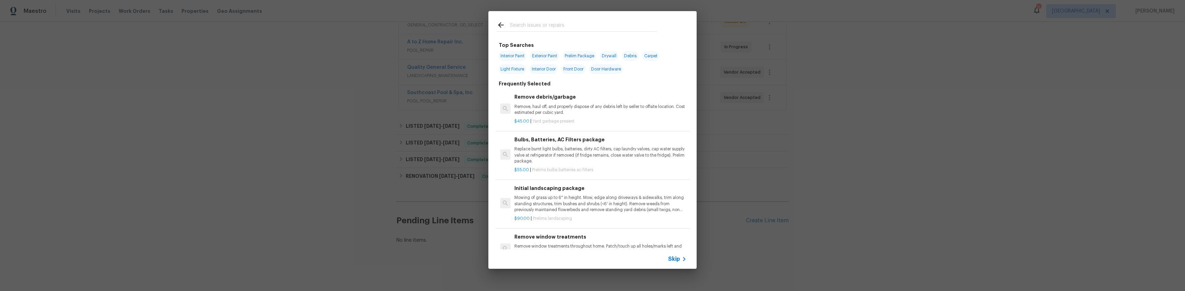
click at [539, 23] on input "text" at bounding box center [583, 26] width 147 height 10
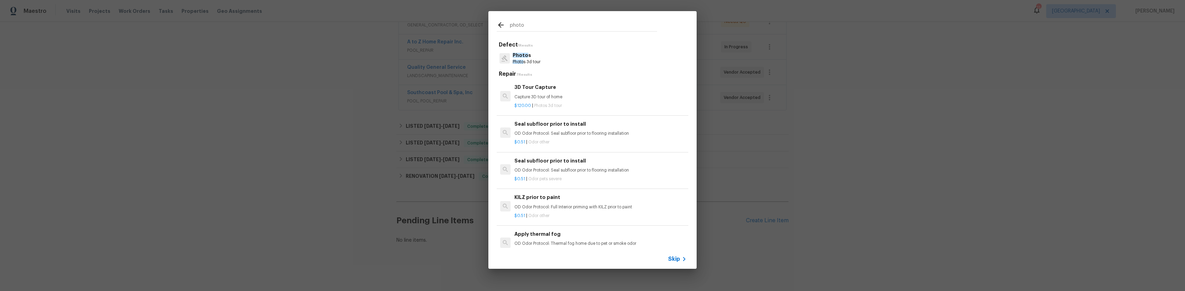
type input "photo"
click at [535, 55] on p "Photo s" at bounding box center [527, 55] width 28 height 7
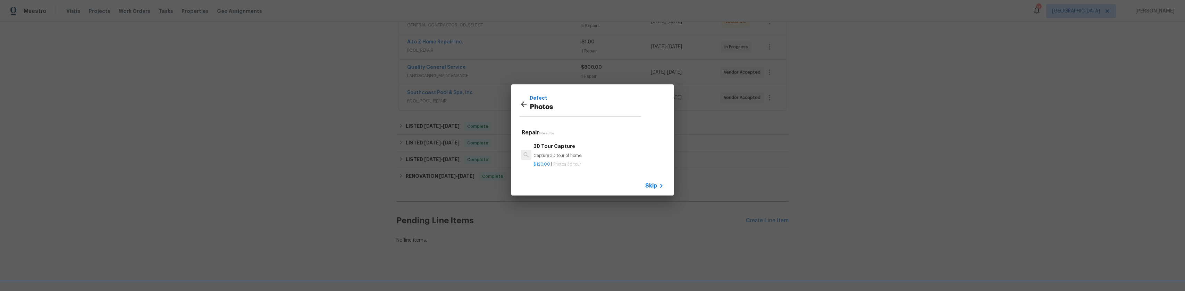
click at [572, 149] on h6 "3D Tour Capture" at bounding box center [599, 146] width 130 height 8
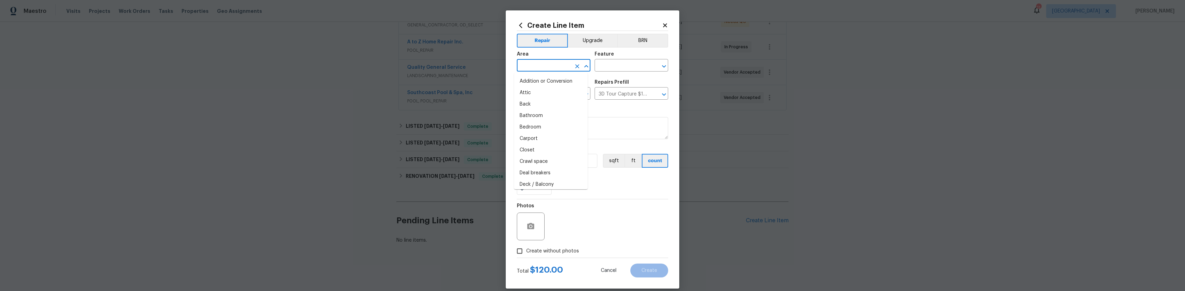
click at [565, 65] on input "text" at bounding box center [544, 66] width 54 height 11
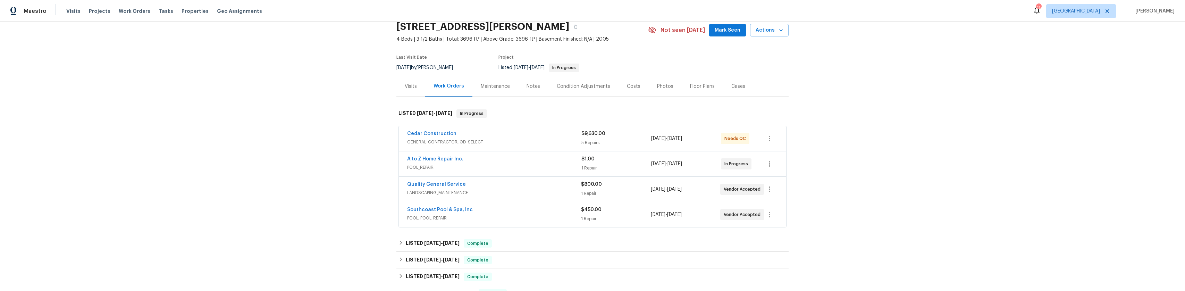
scroll to position [35, 0]
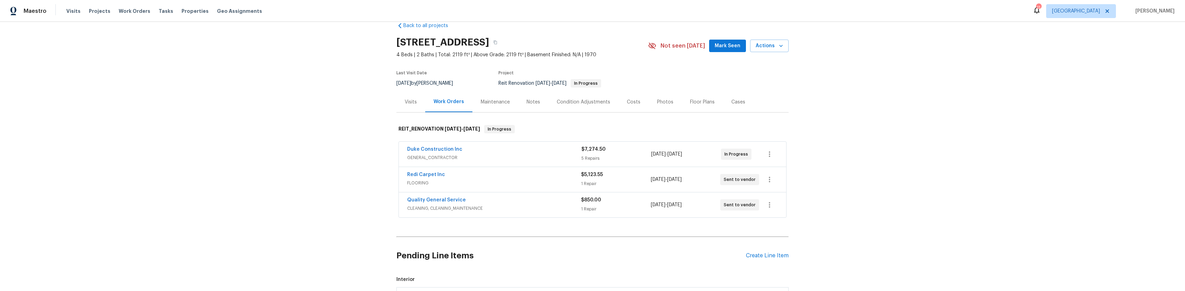
scroll to position [35, 0]
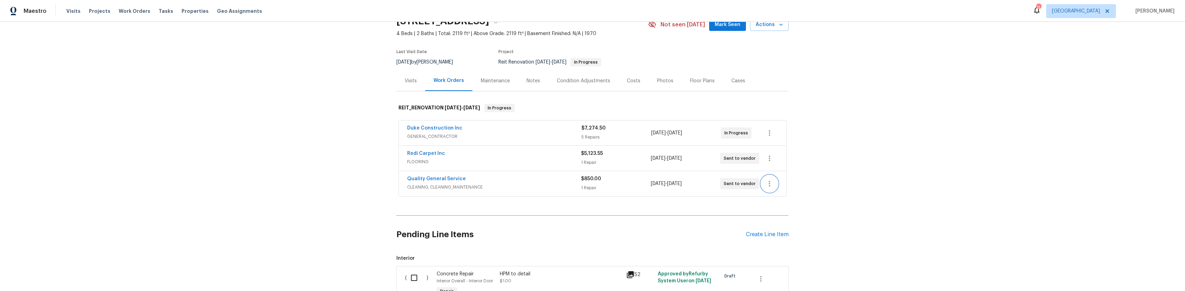
click at [769, 186] on icon "button" at bounding box center [770, 184] width 8 height 8
click at [789, 186] on li "Edit" at bounding box center [796, 187] width 75 height 11
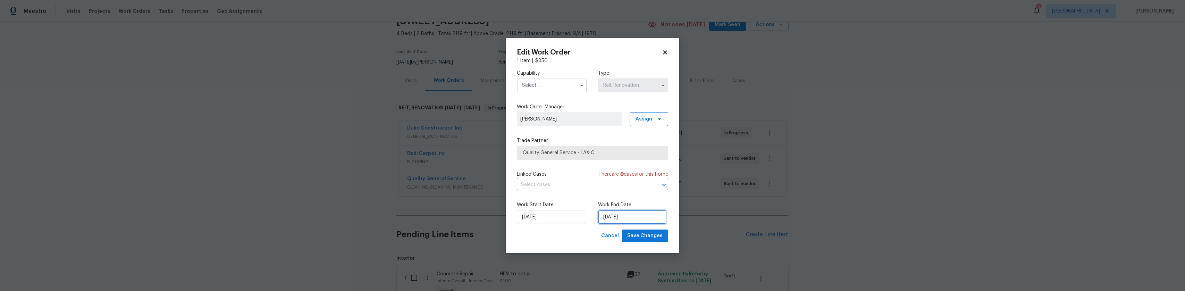
click at [619, 218] on input "[DATE]" at bounding box center [632, 217] width 68 height 14
click at [644, 175] on div "16" at bounding box center [643, 177] width 11 height 10
type input "[DATE]"
click at [658, 238] on span "Save Changes" at bounding box center [644, 236] width 35 height 9
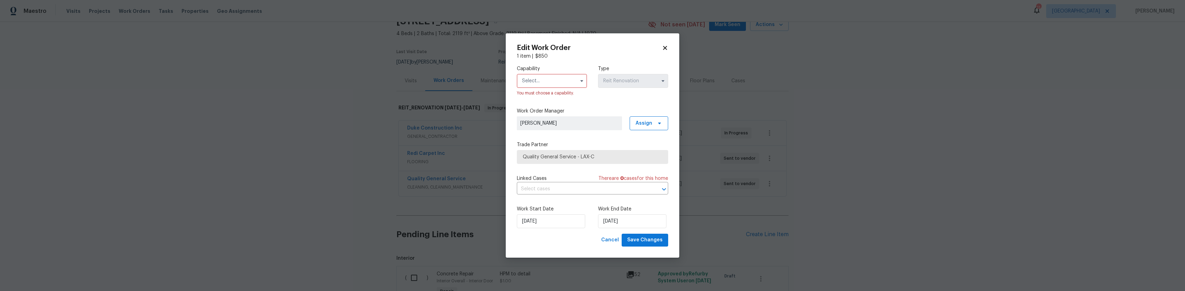
click at [549, 81] on input "text" at bounding box center [552, 81] width 70 height 14
click at [552, 94] on div "Cleaning" at bounding box center [552, 91] width 67 height 13
type input "Cleaning"
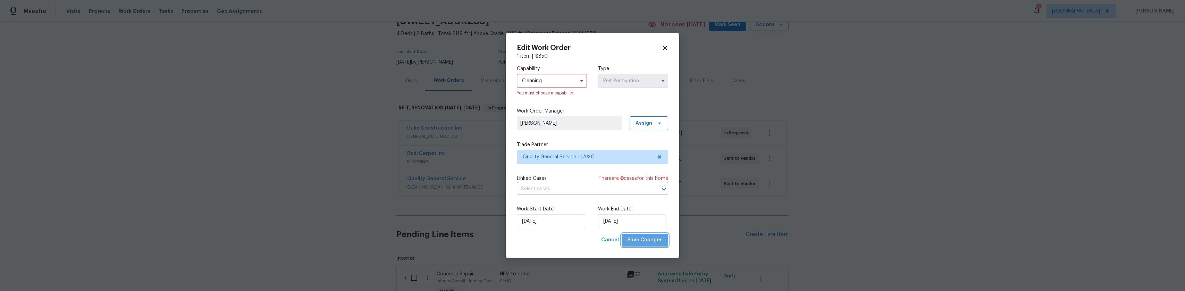
click at [658, 241] on span "Save Changes" at bounding box center [644, 240] width 35 height 9
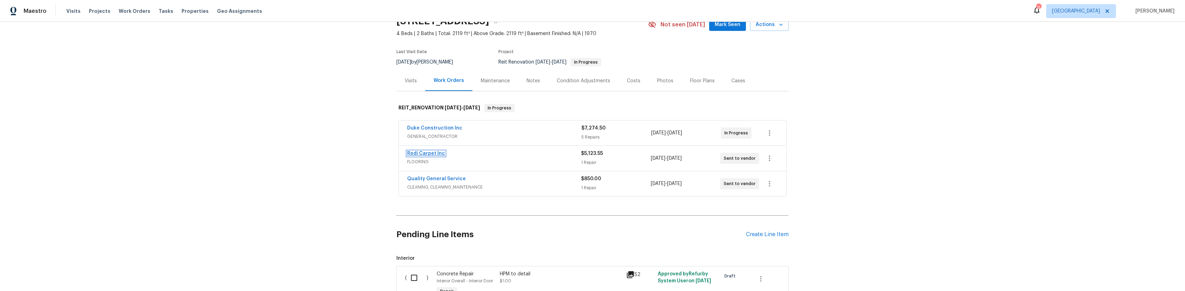
click at [427, 156] on link "Redi Carpet Inc" at bounding box center [426, 153] width 38 height 5
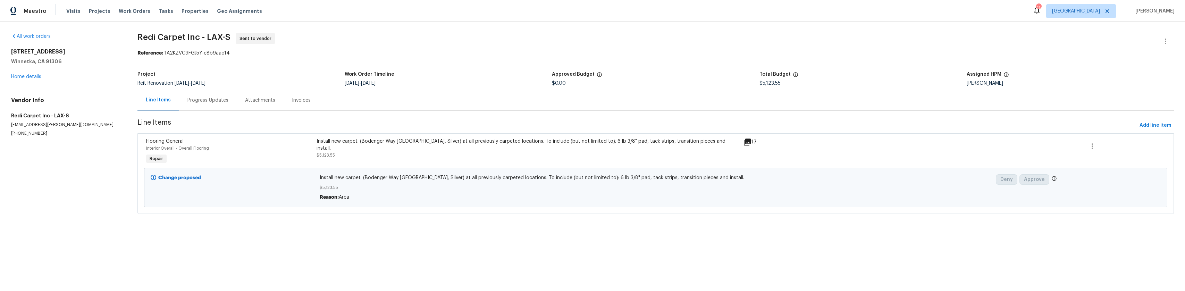
click at [461, 173] on div "Install new carpet. (Bodenger Way [GEOGRAPHIC_DATA], Silver) at all previously …" at bounding box center [656, 187] width 676 height 31
click at [330, 137] on div "Install new carpet. (Bodenger Way [GEOGRAPHIC_DATA], Silver) at all previously …" at bounding box center [528, 152] width 426 height 32
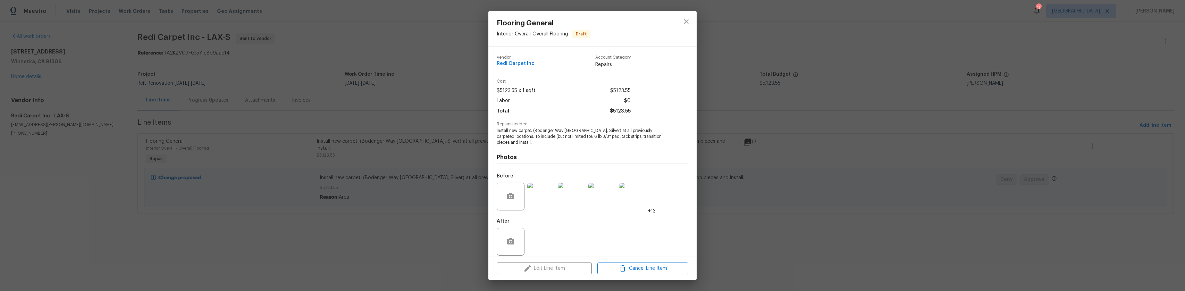
click at [537, 264] on div "Edit Line Item Cancel Line Item" at bounding box center [593, 268] width 208 height 23
click at [685, 19] on icon "close" at bounding box center [686, 21] width 8 height 8
